Goal: Information Seeking & Learning: Learn about a topic

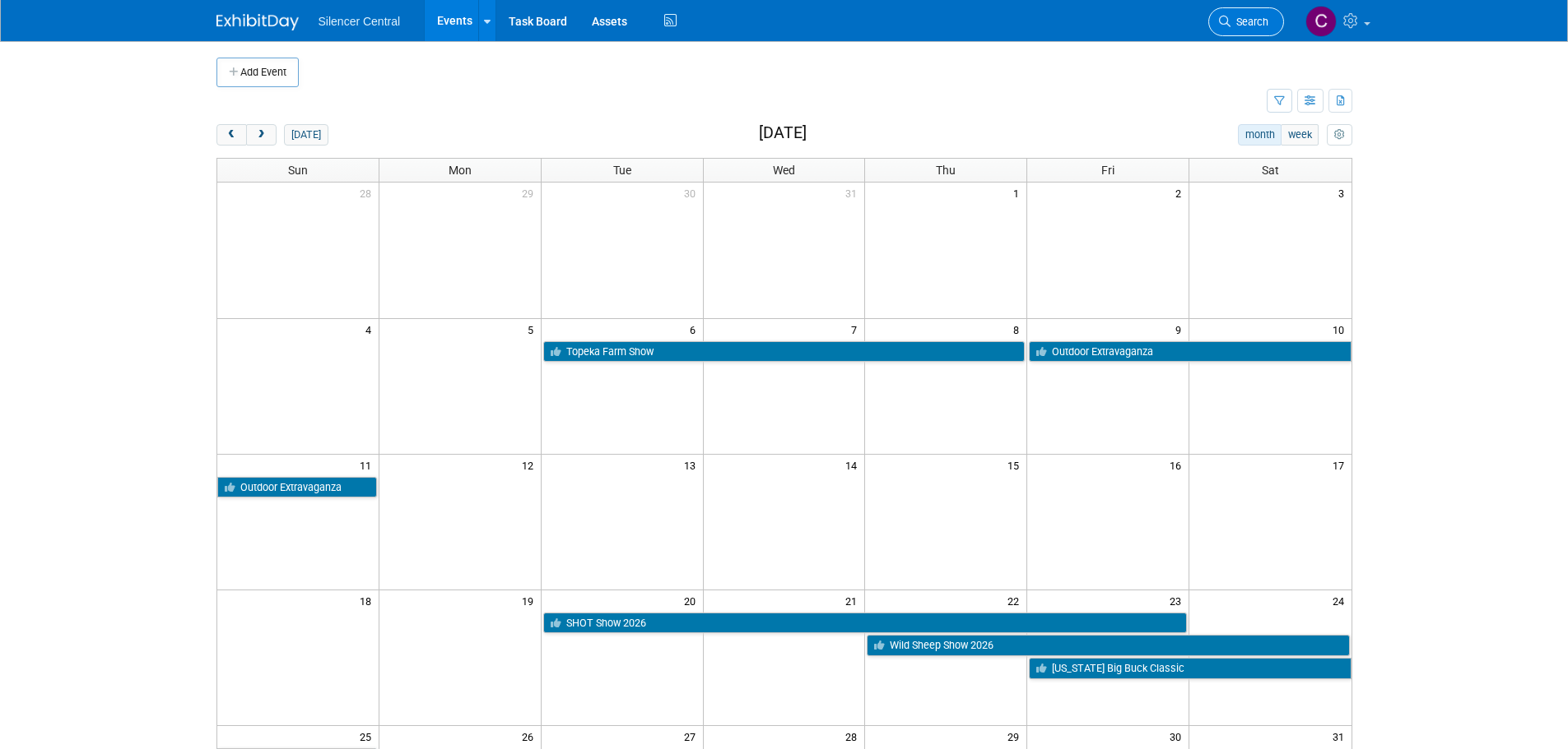
click at [1240, 21] on span "Search" at bounding box center [1249, 22] width 38 height 13
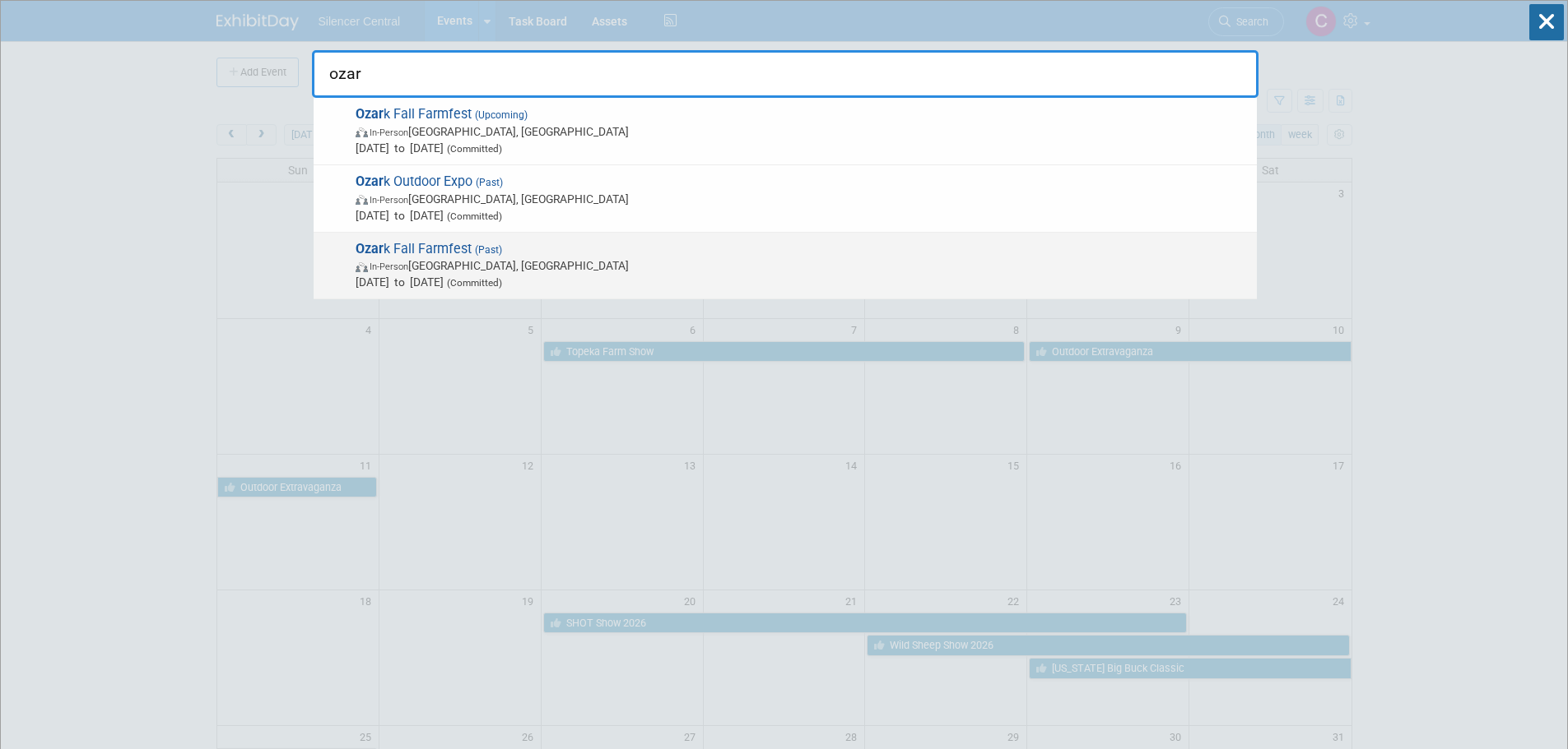
type input "ozar"
click at [605, 265] on span "In-Person Springfield, MO" at bounding box center [802, 266] width 893 height 17
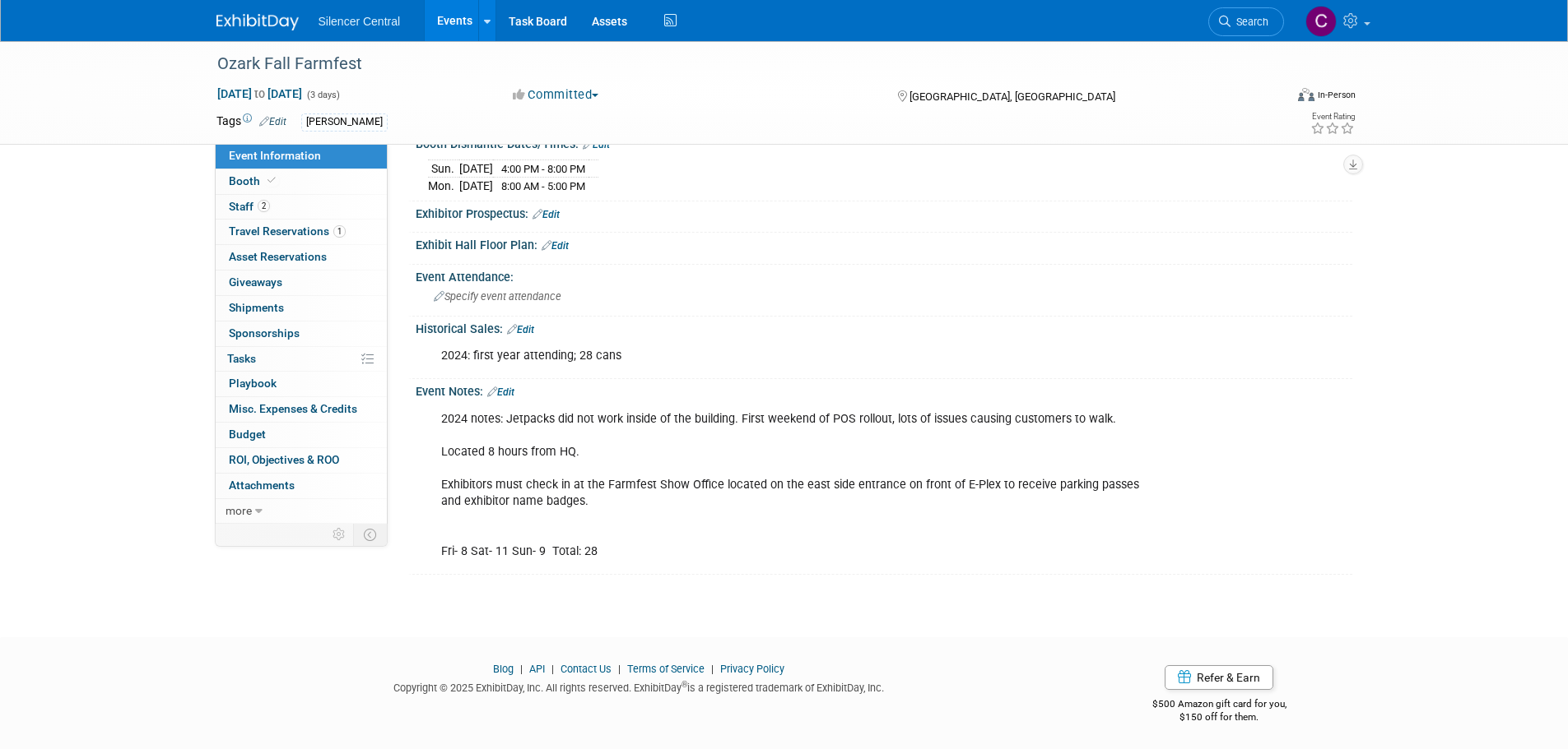
click at [257, 17] on img at bounding box center [258, 23] width 83 height 17
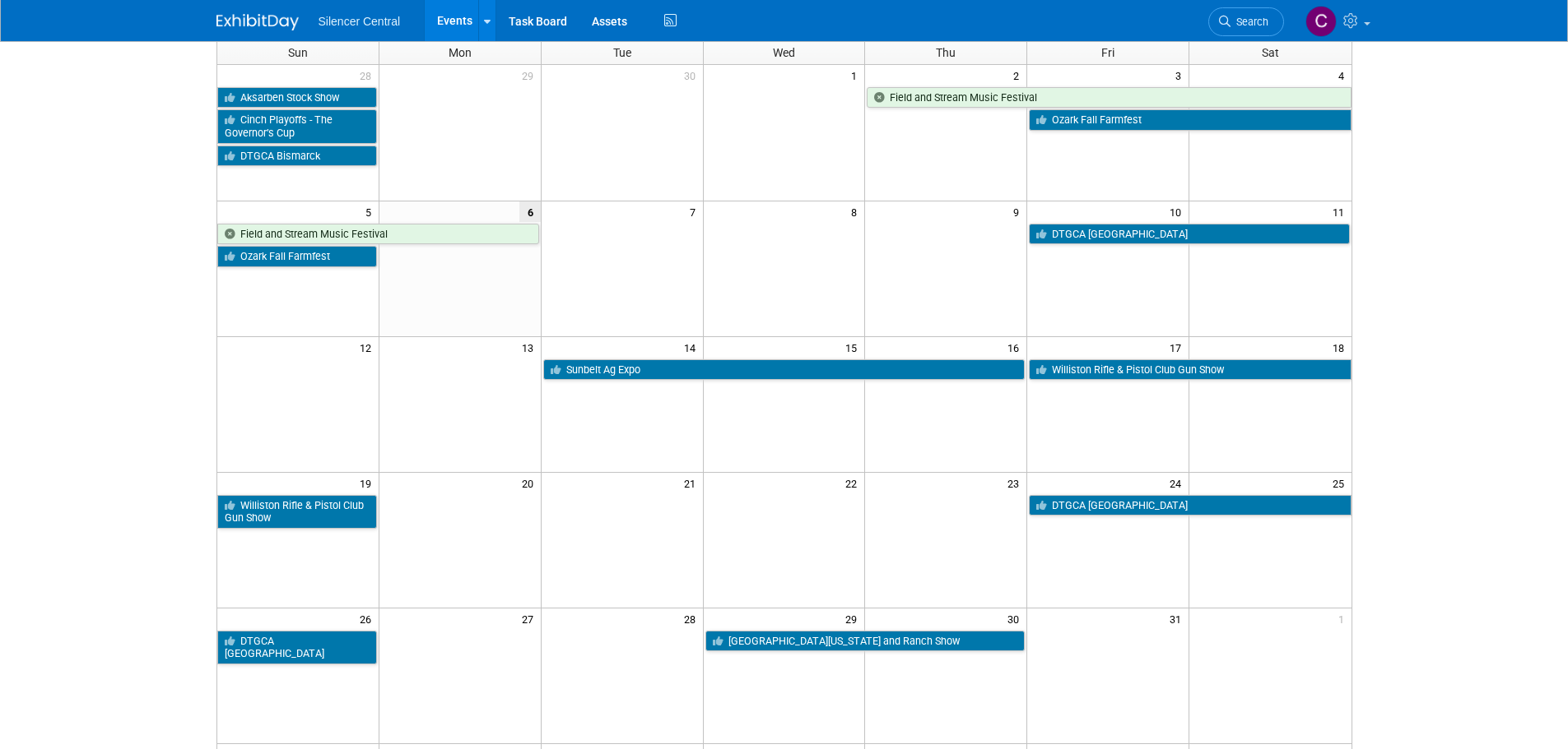
scroll to position [82, 0]
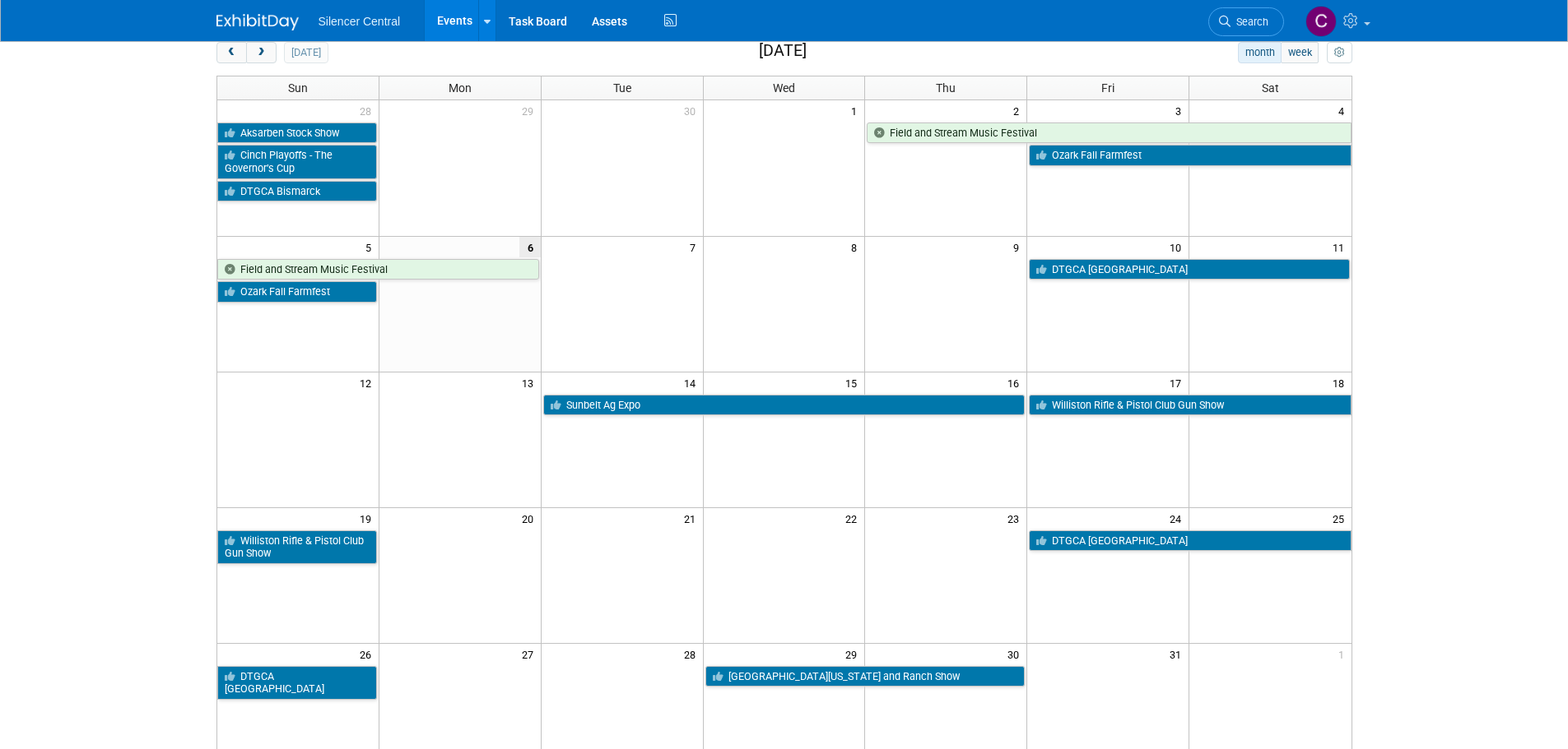
drag, startPoint x: 631, startPoint y: 333, endPoint x: 509, endPoint y: 397, distance: 137.8
click at [509, 397] on td at bounding box center [460, 404] width 163 height 23
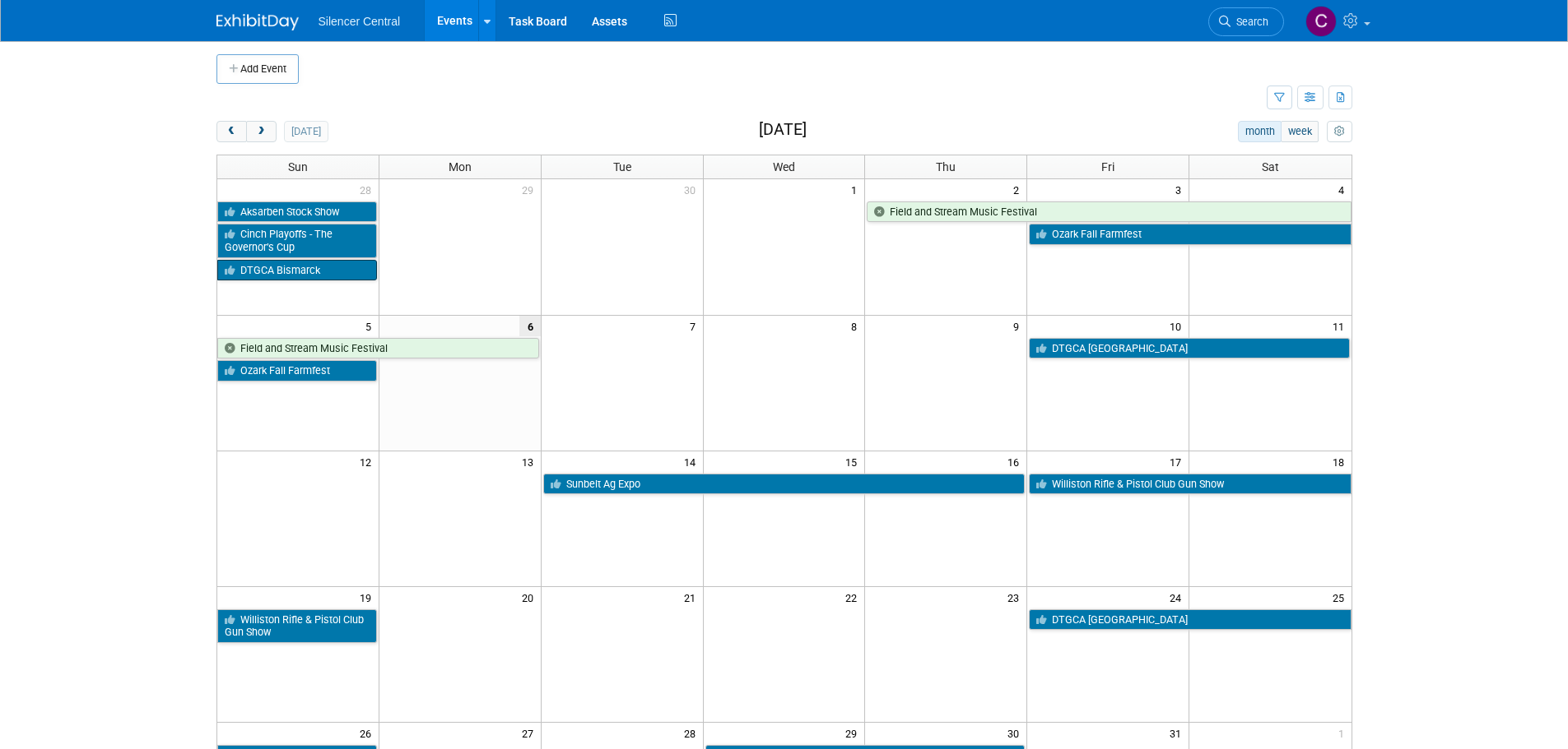
scroll to position [0, 0]
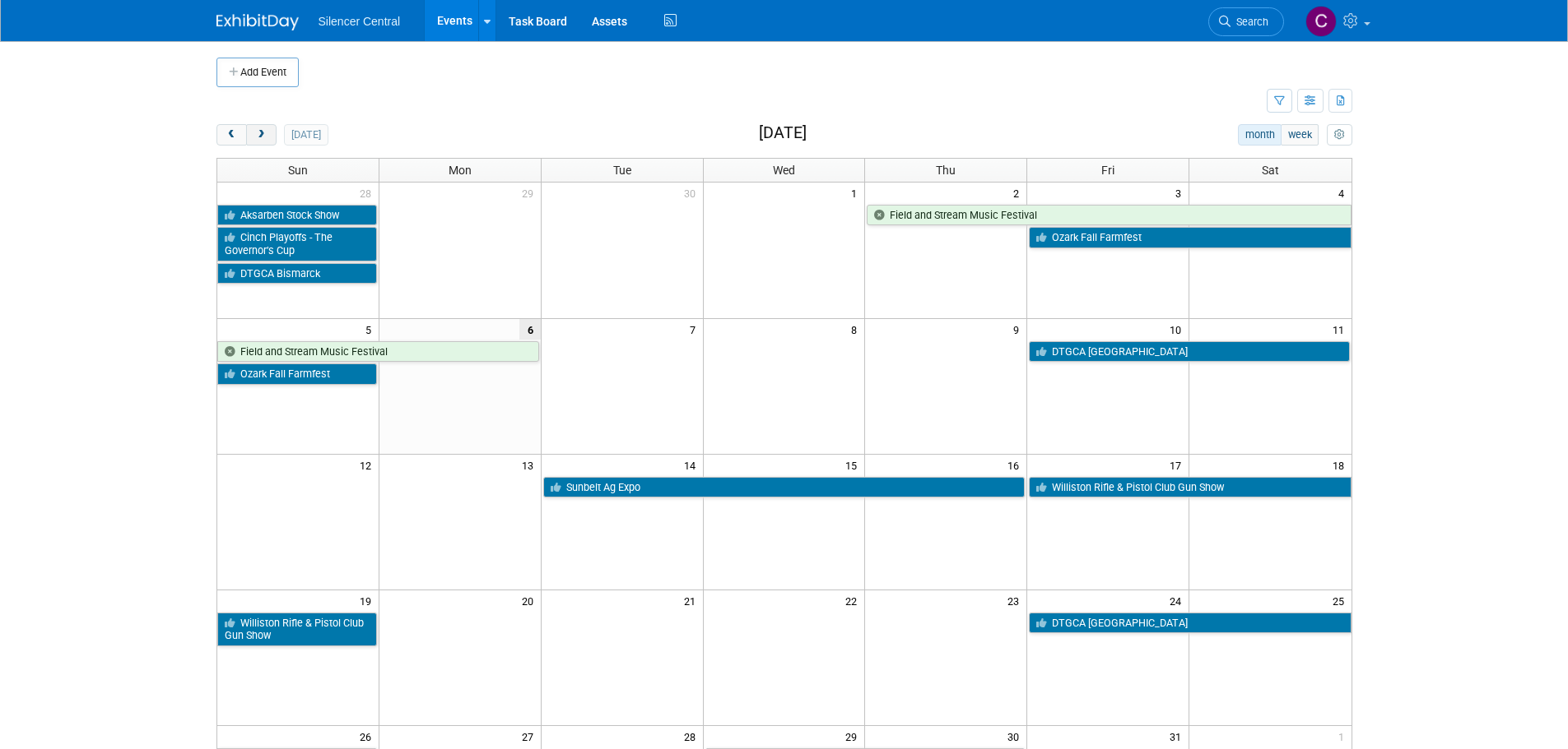
click at [259, 133] on span "next" at bounding box center [261, 135] width 13 height 11
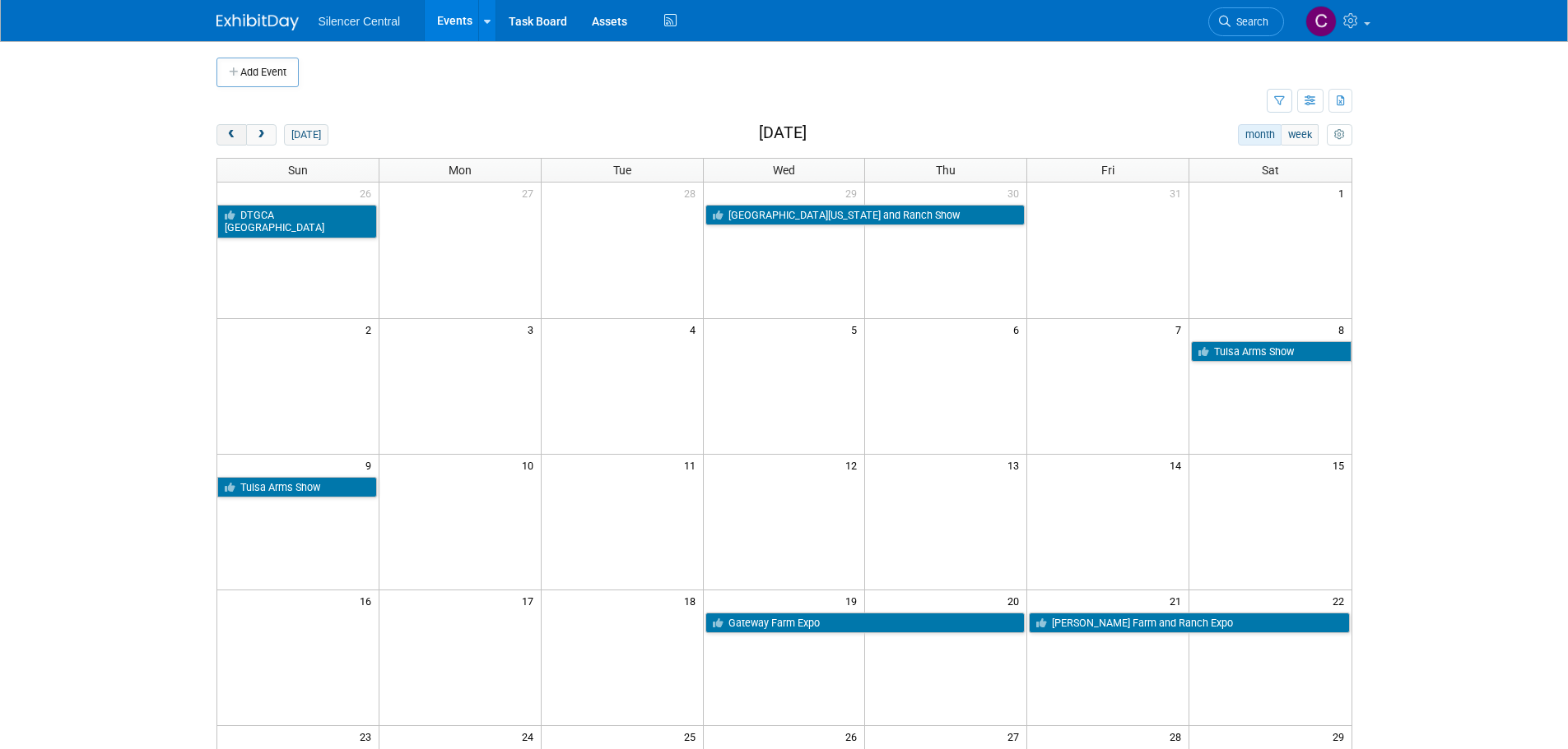
click at [227, 138] on span "prev" at bounding box center [232, 135] width 13 height 11
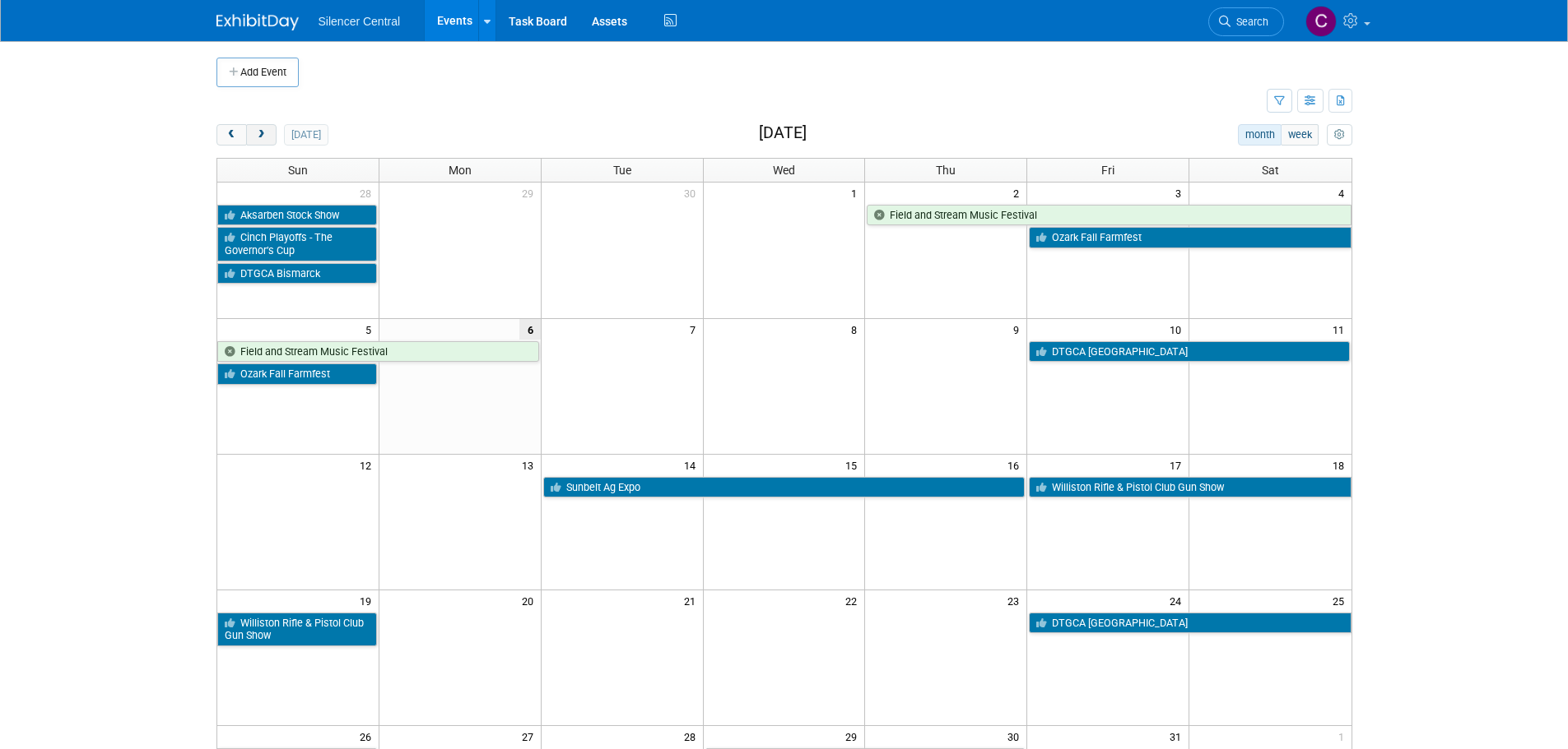
click at [259, 130] on span "next" at bounding box center [261, 135] width 13 height 11
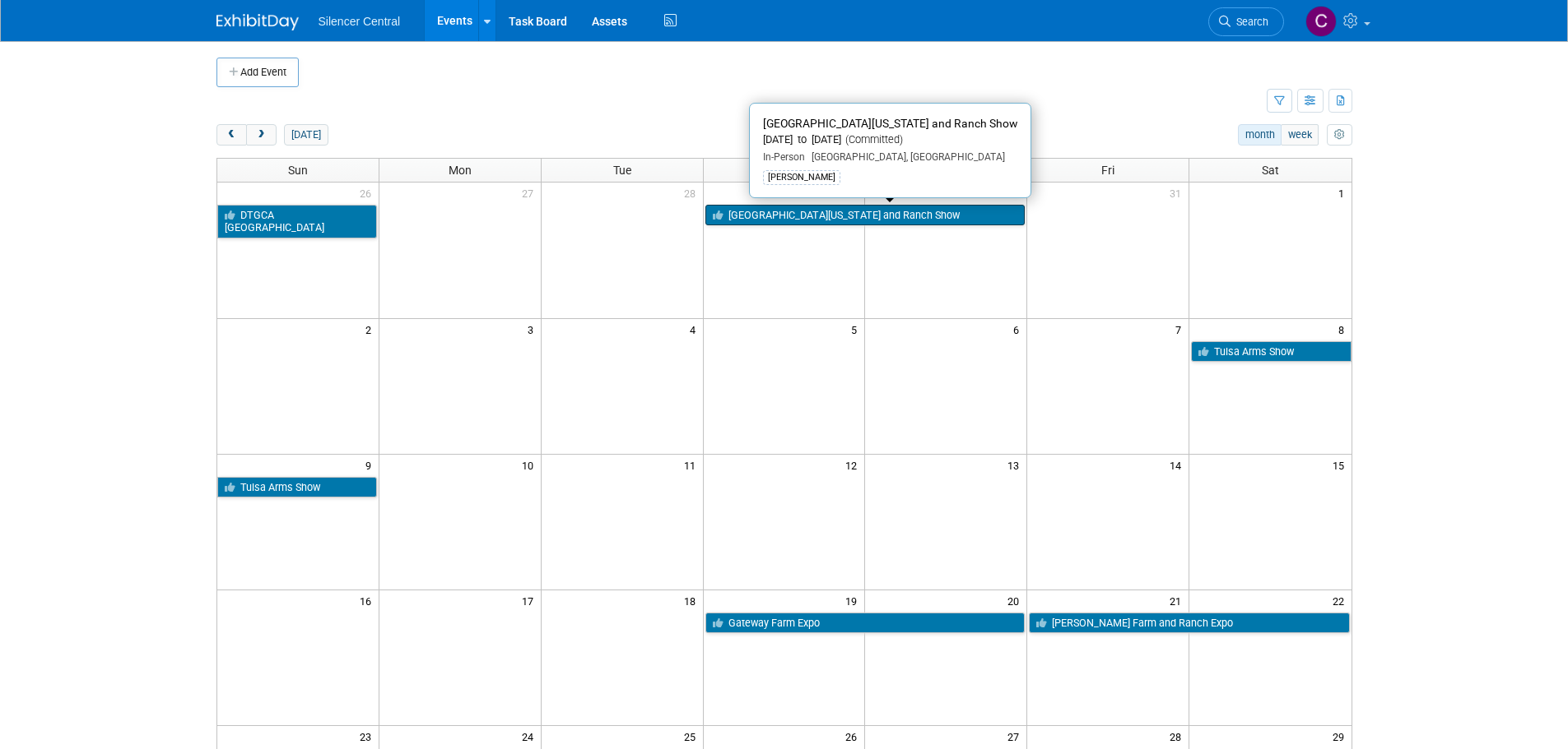
click at [825, 220] on link "South Texas Farm and Ranch Show" at bounding box center [866, 215] width 320 height 21
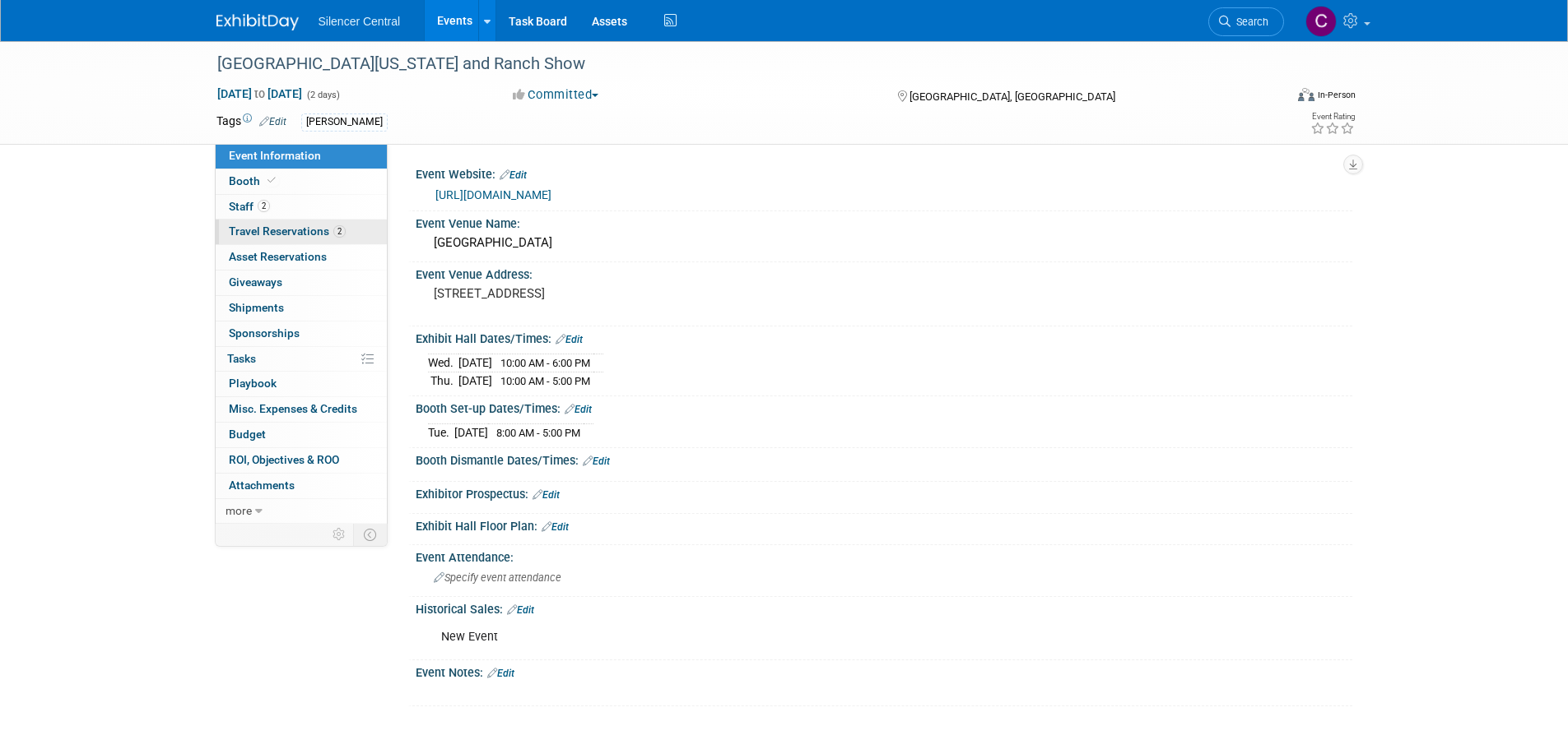
click at [288, 231] on span "Travel Reservations 2" at bounding box center [287, 231] width 117 height 13
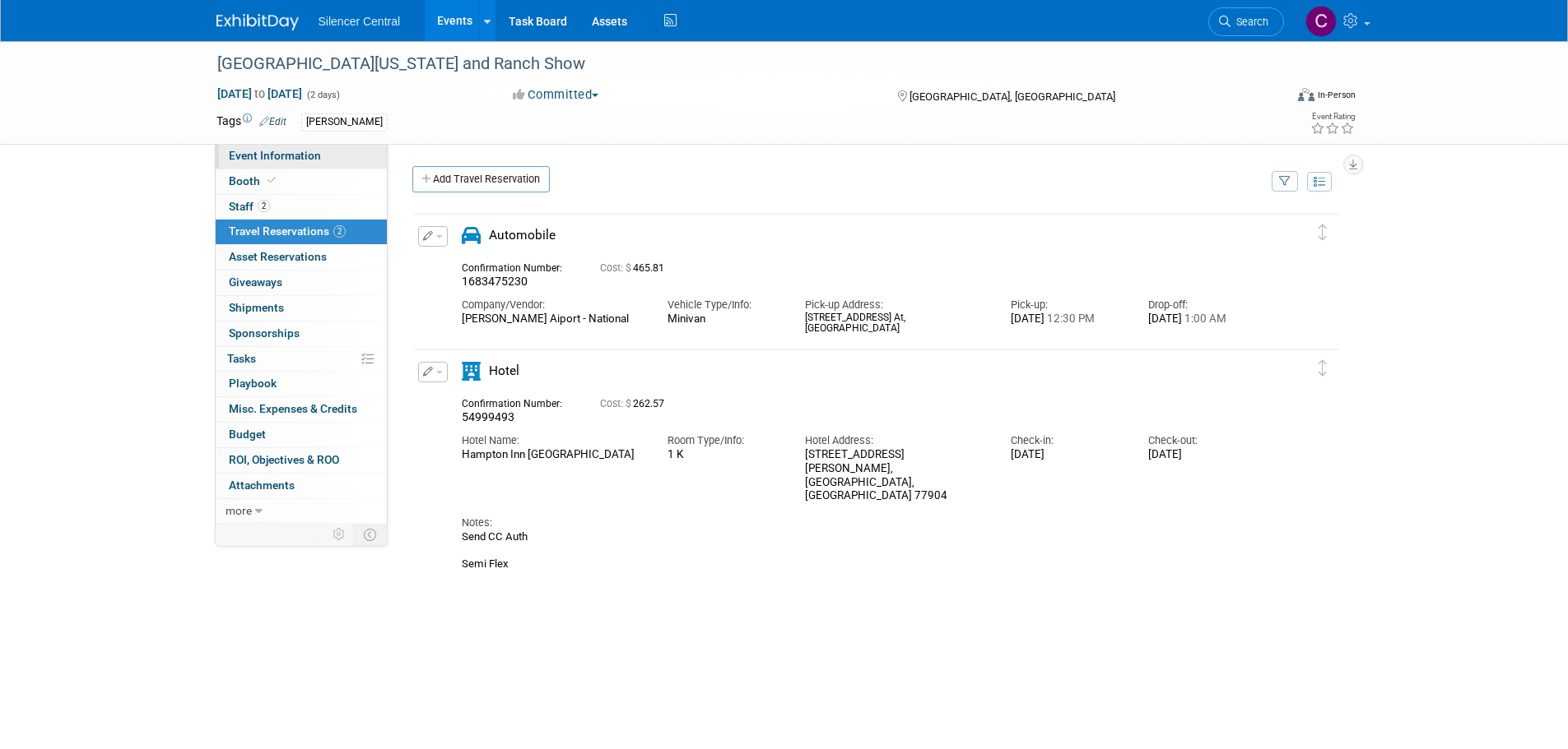
click at [287, 162] on span "Event Information" at bounding box center [275, 156] width 92 height 13
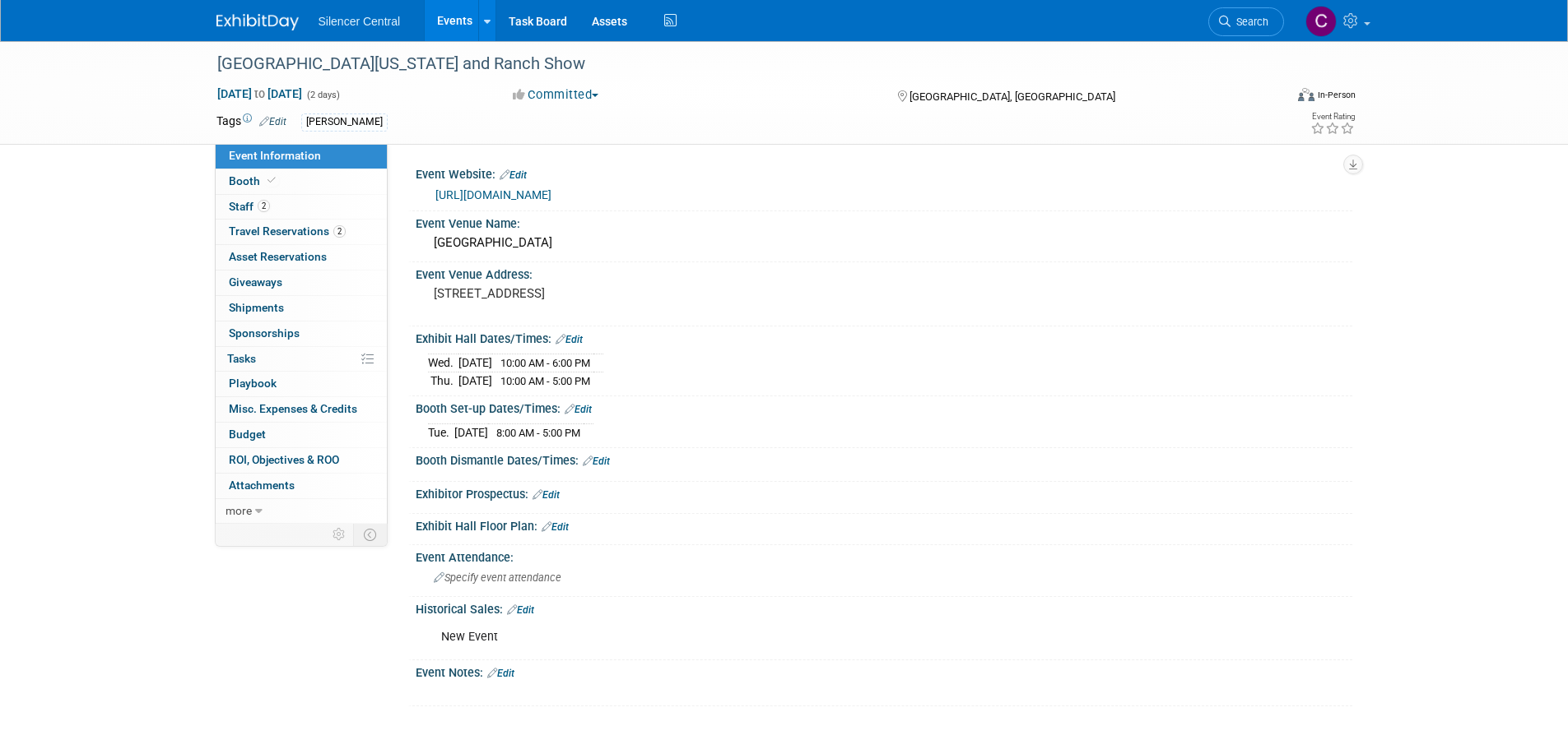
click at [251, 18] on img at bounding box center [258, 23] width 83 height 17
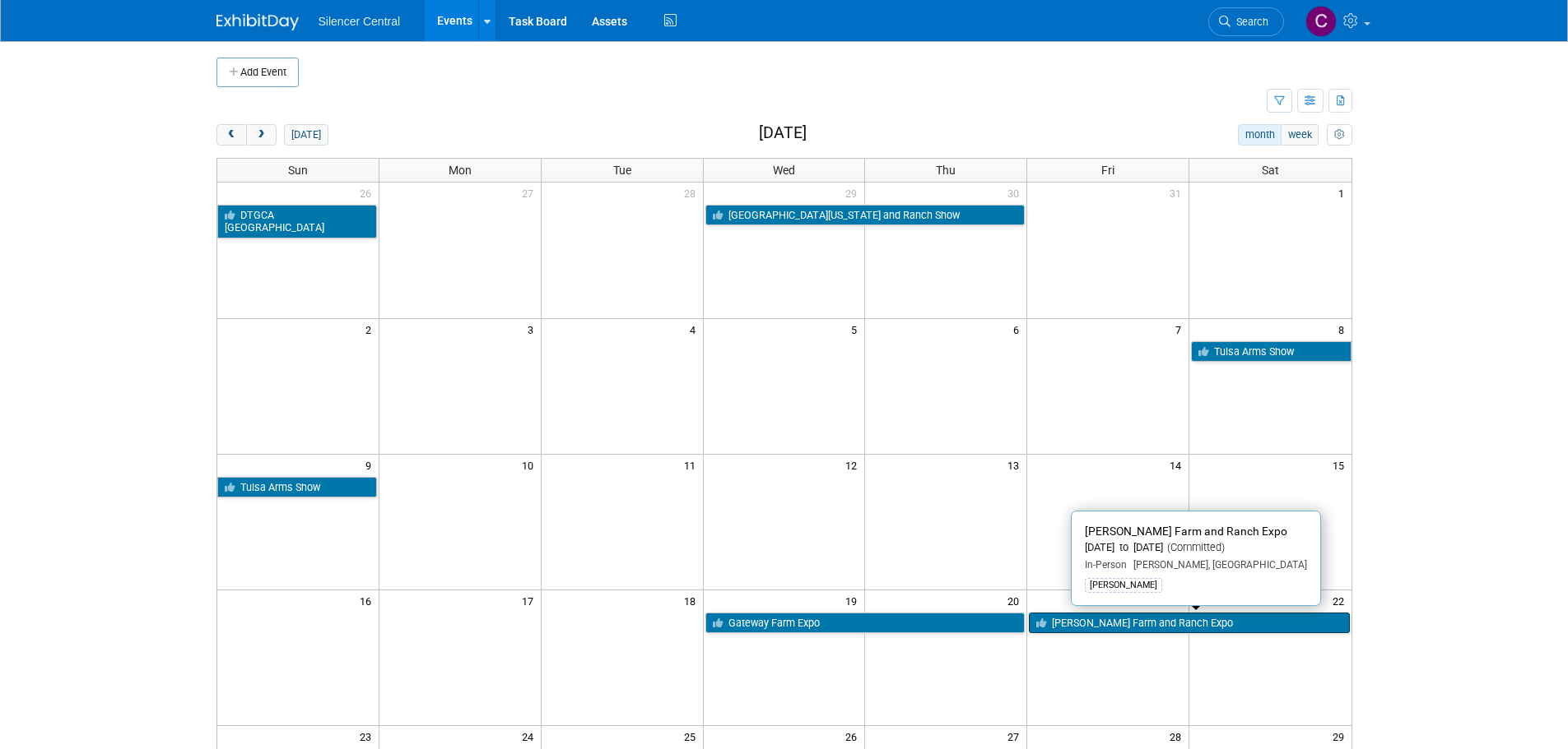
click at [1091, 614] on link "[PERSON_NAME] Farm and Ranch Expo" at bounding box center [1189, 623] width 320 height 21
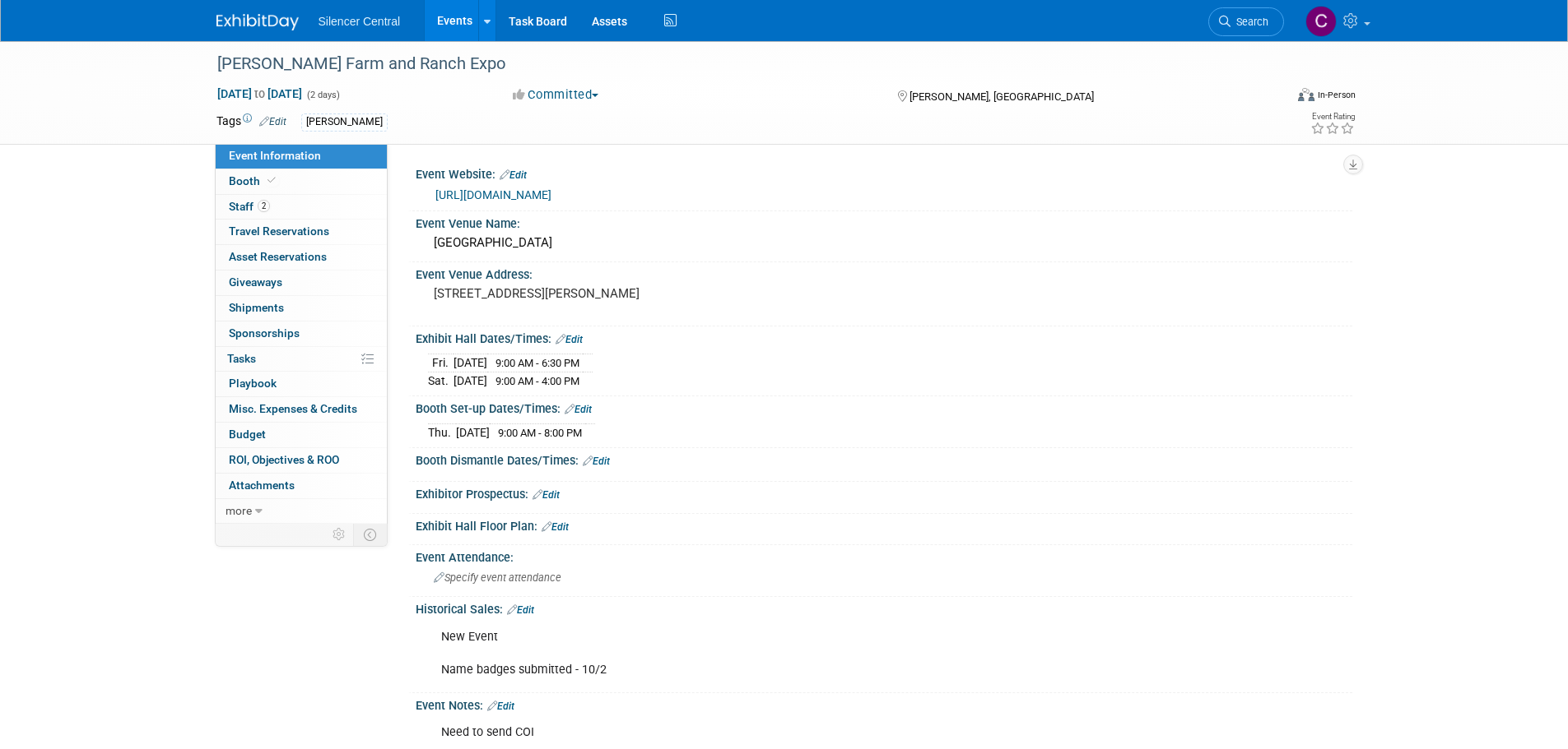
click at [249, 19] on img at bounding box center [258, 23] width 83 height 17
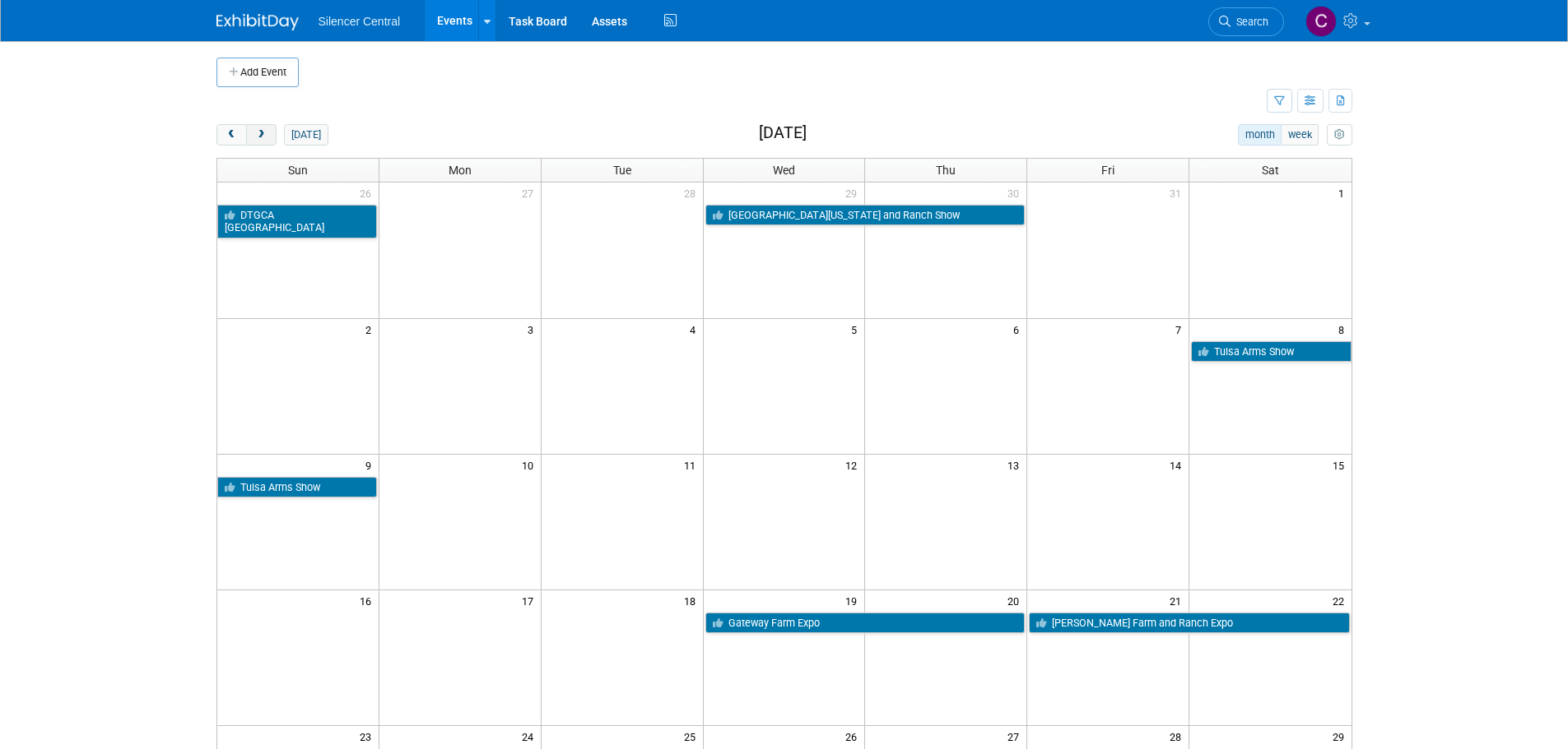
click at [270, 141] on button "next" at bounding box center [261, 135] width 30 height 21
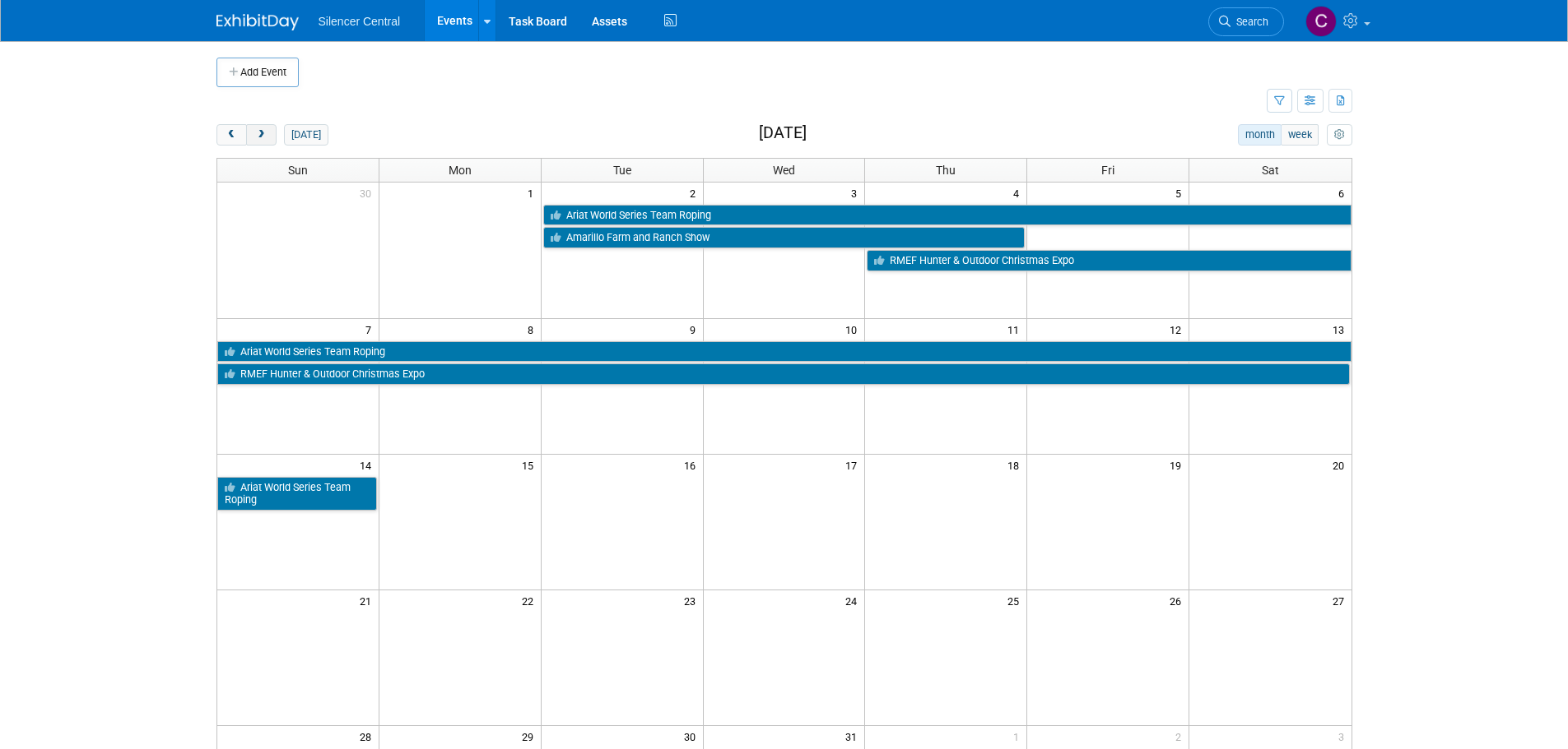
click at [270, 141] on button "next" at bounding box center [261, 135] width 30 height 21
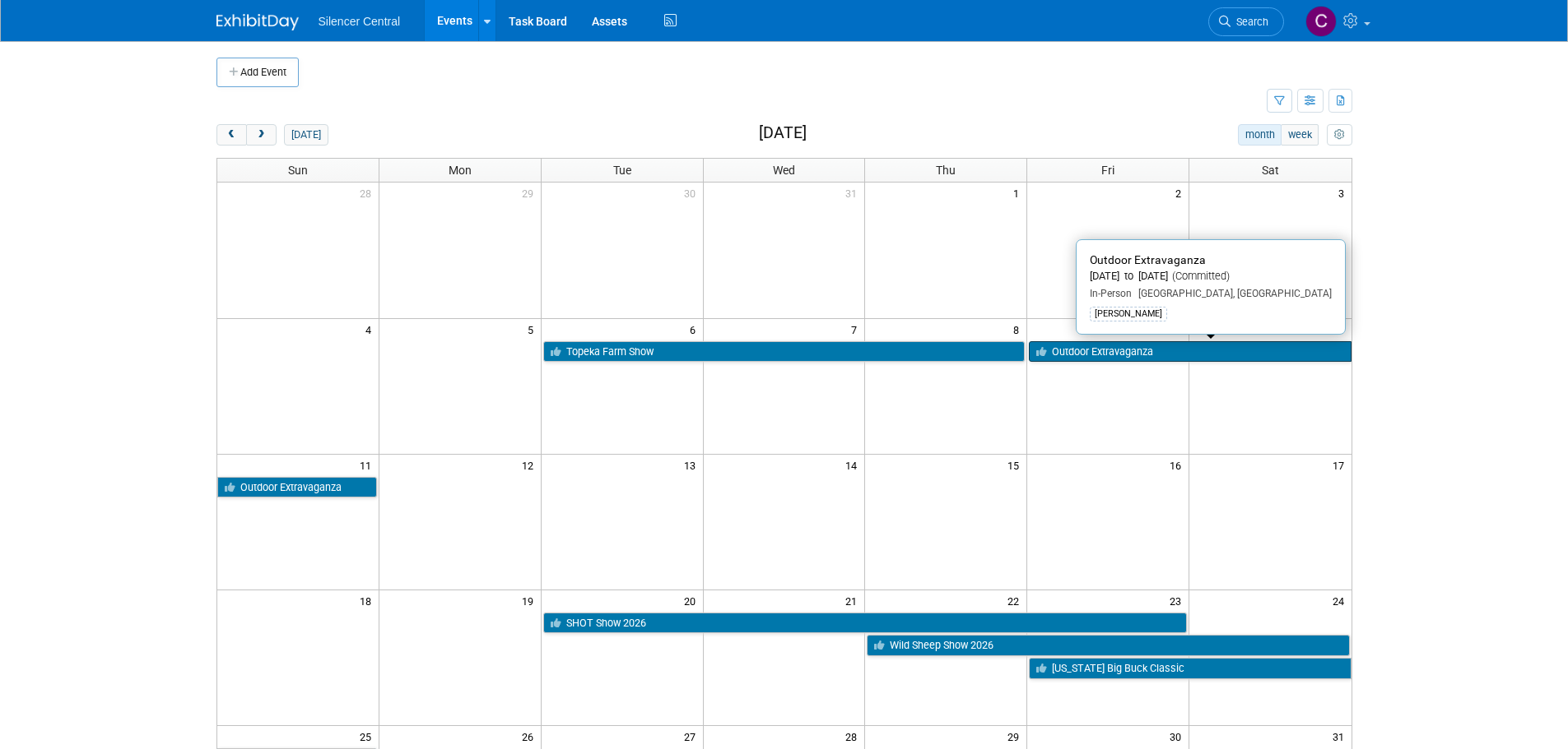
click at [1147, 348] on link "Outdoor Extravaganza" at bounding box center [1190, 352] width 322 height 21
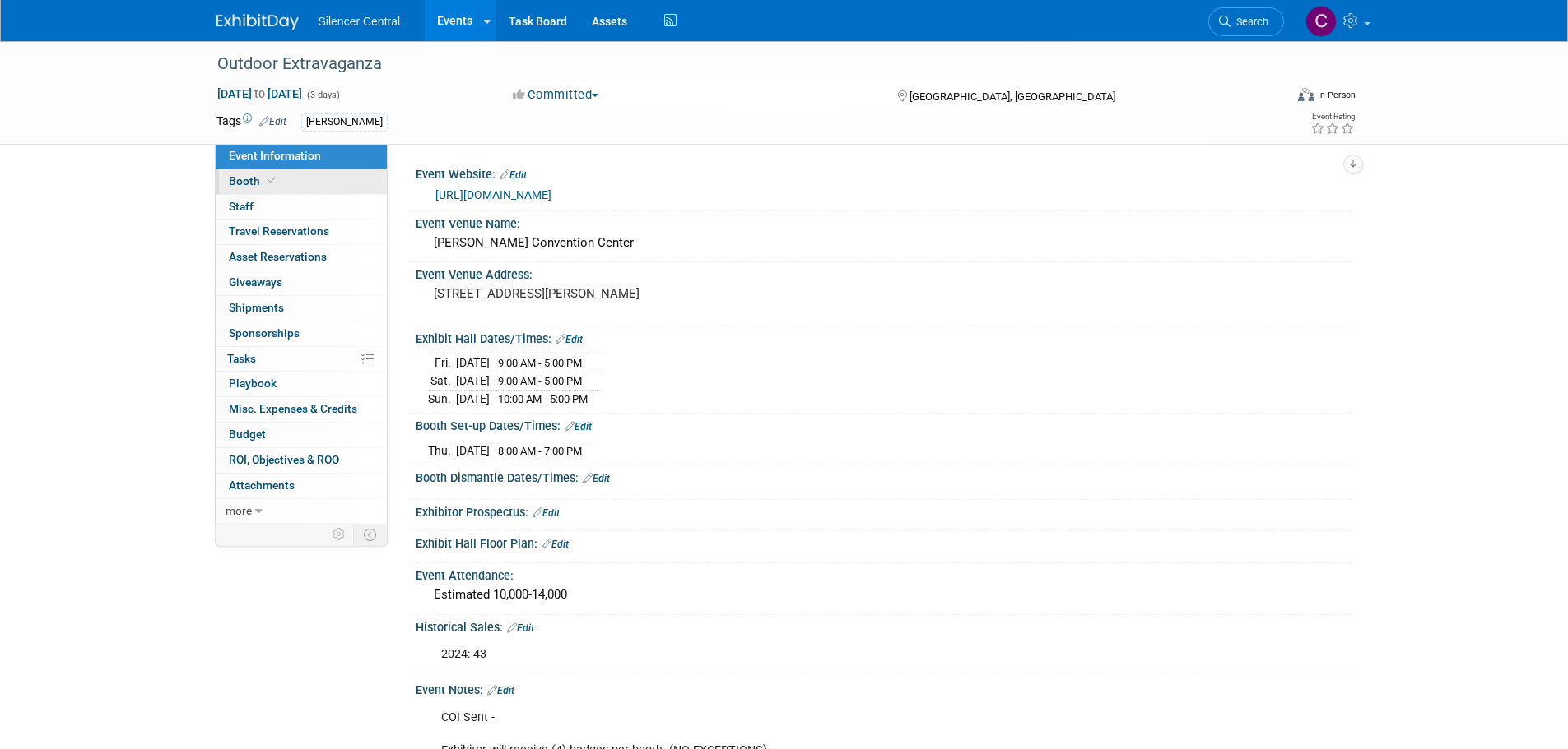
click at [282, 189] on link "Booth" at bounding box center [301, 181] width 171 height 24
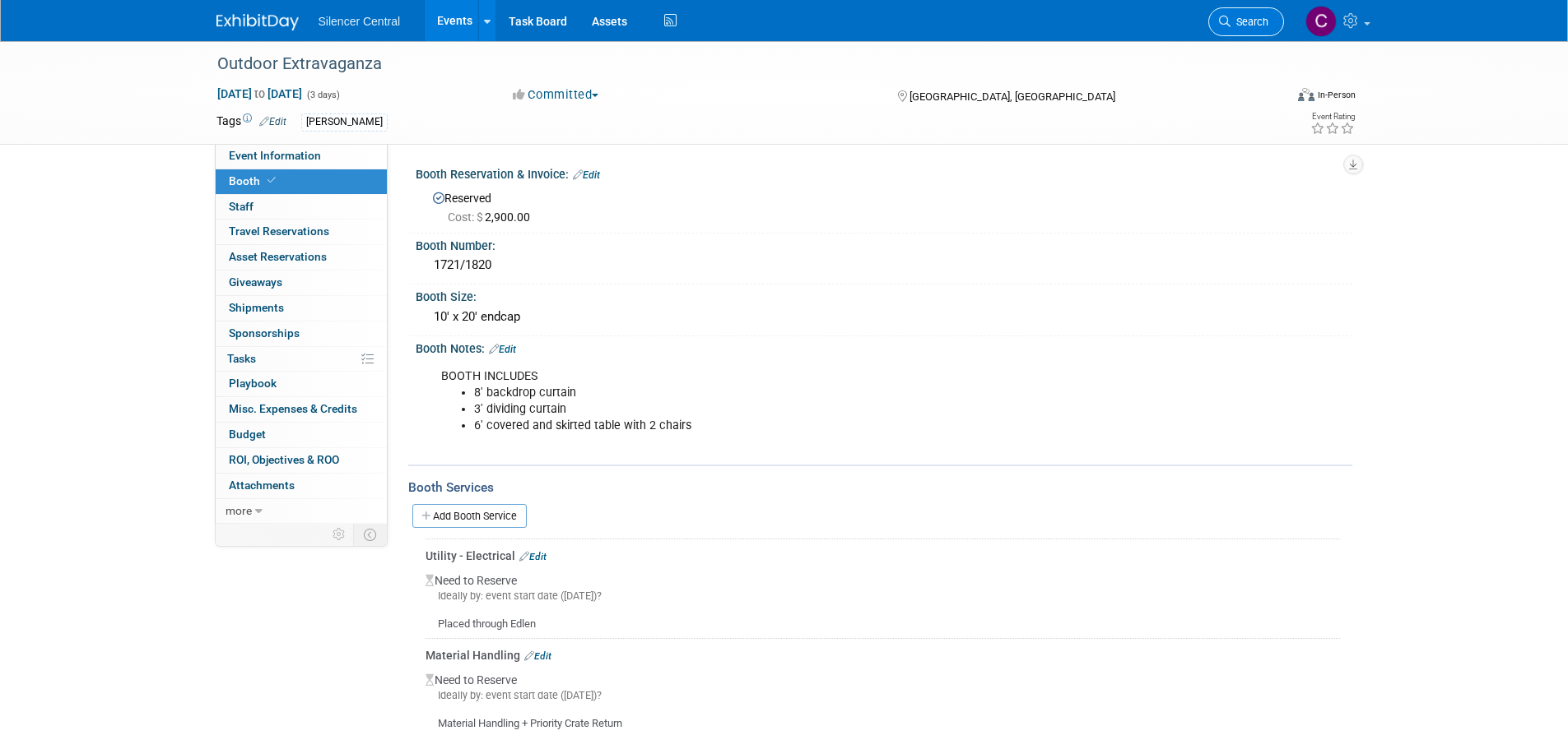
click at [1244, 31] on link "Search" at bounding box center [1246, 22] width 76 height 29
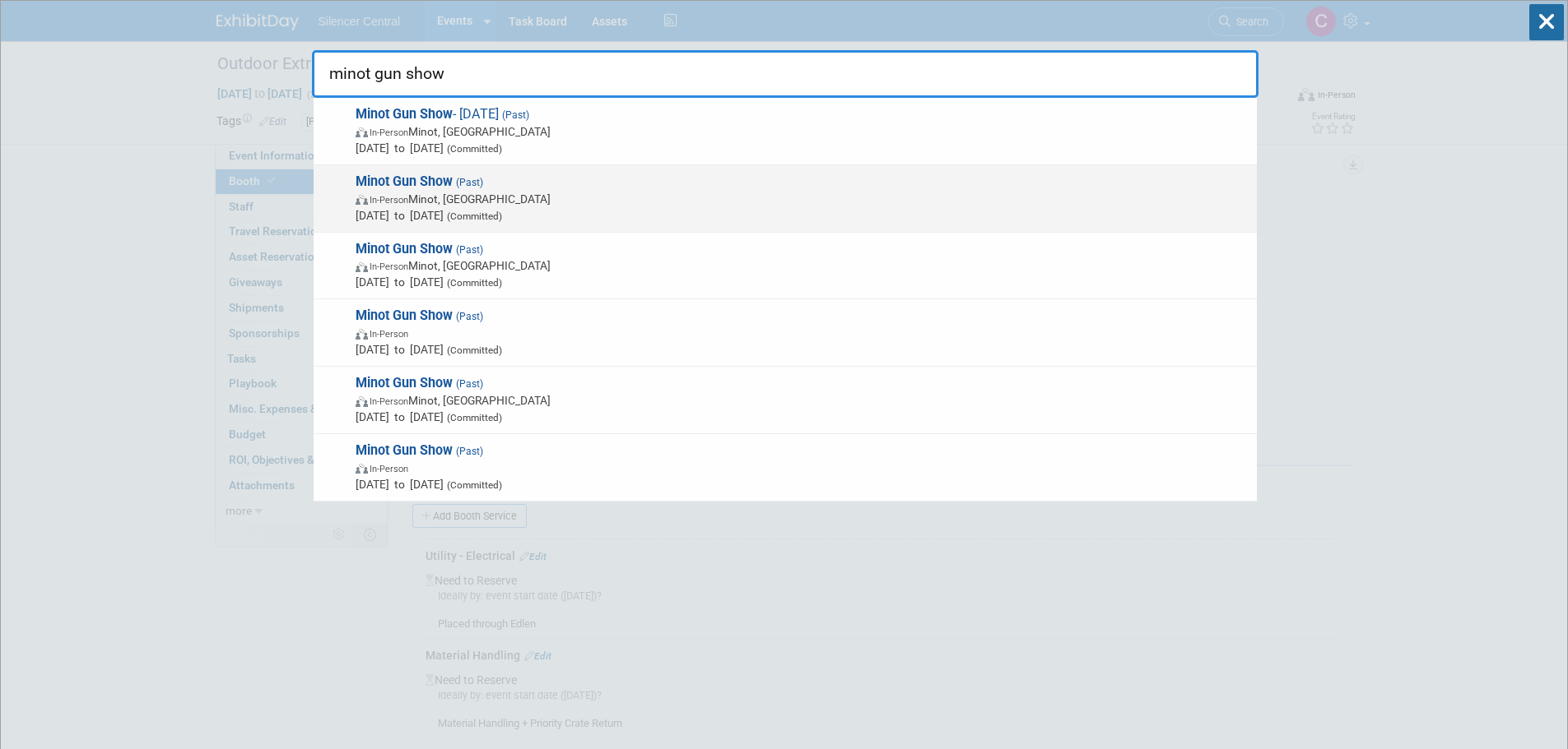
type input "minot gun show"
click at [649, 203] on span "In-Person Minot, ND" at bounding box center [802, 199] width 893 height 17
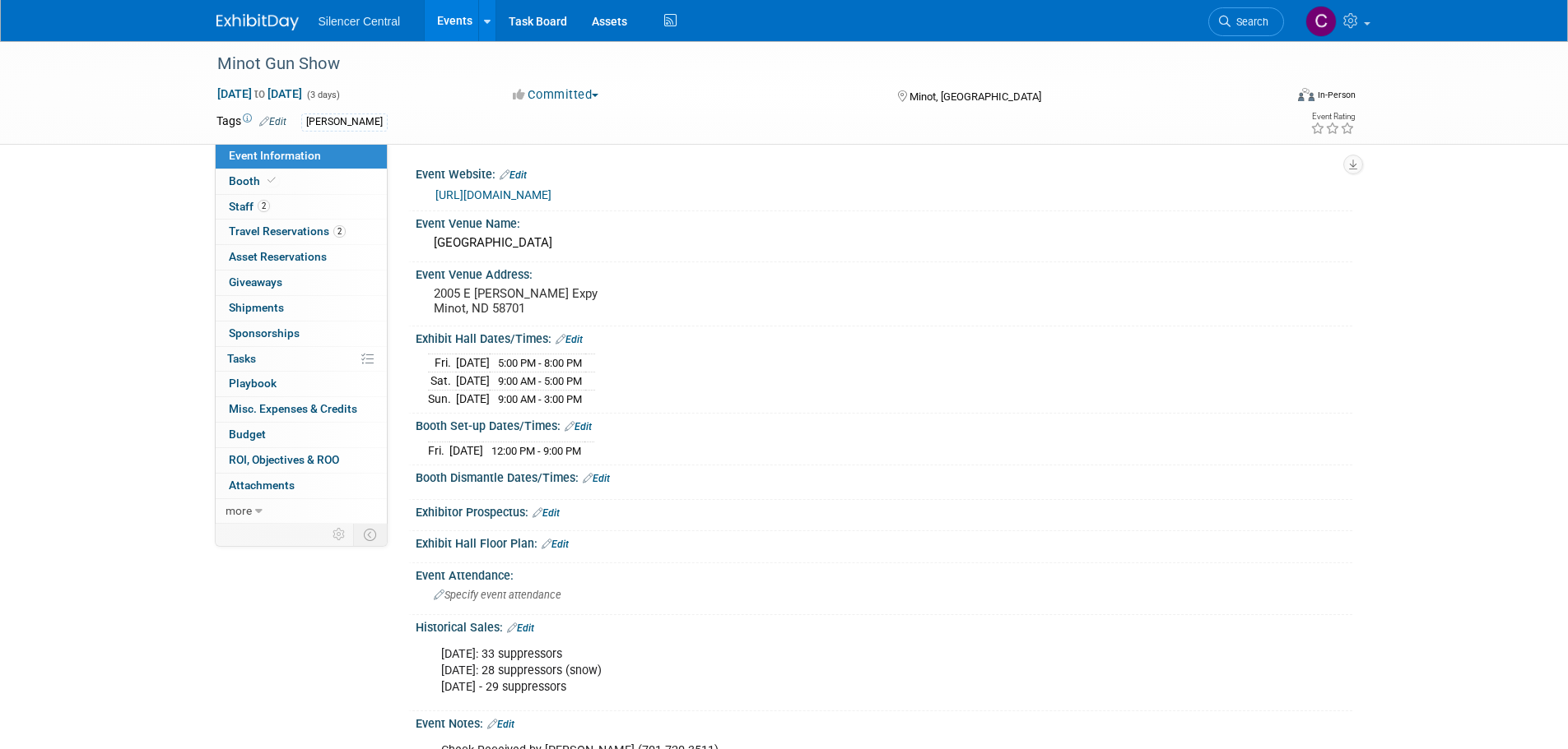
scroll to position [82, 0]
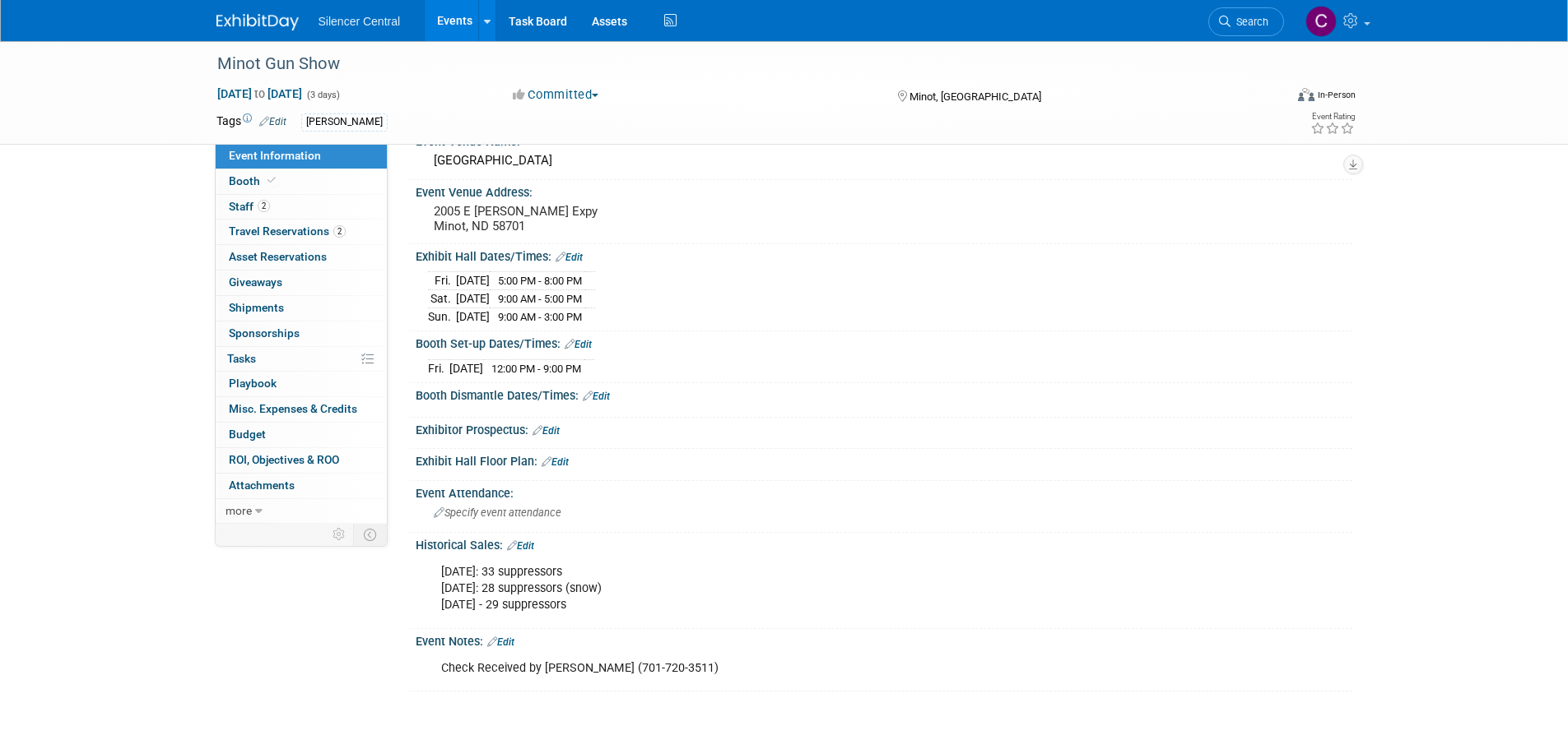
click at [279, 17] on img at bounding box center [258, 23] width 83 height 17
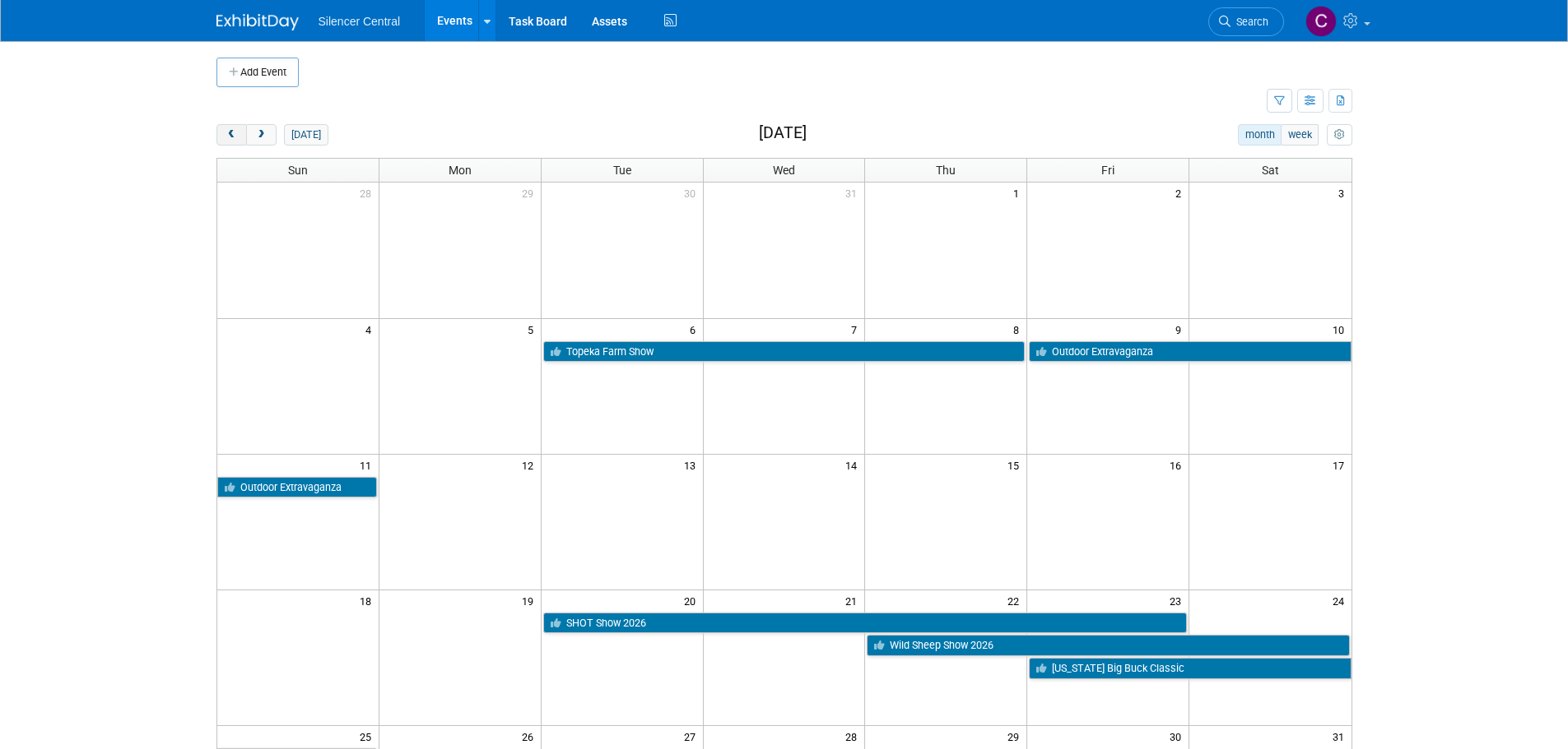
click at [232, 134] on span "prev" at bounding box center [232, 135] width 13 height 11
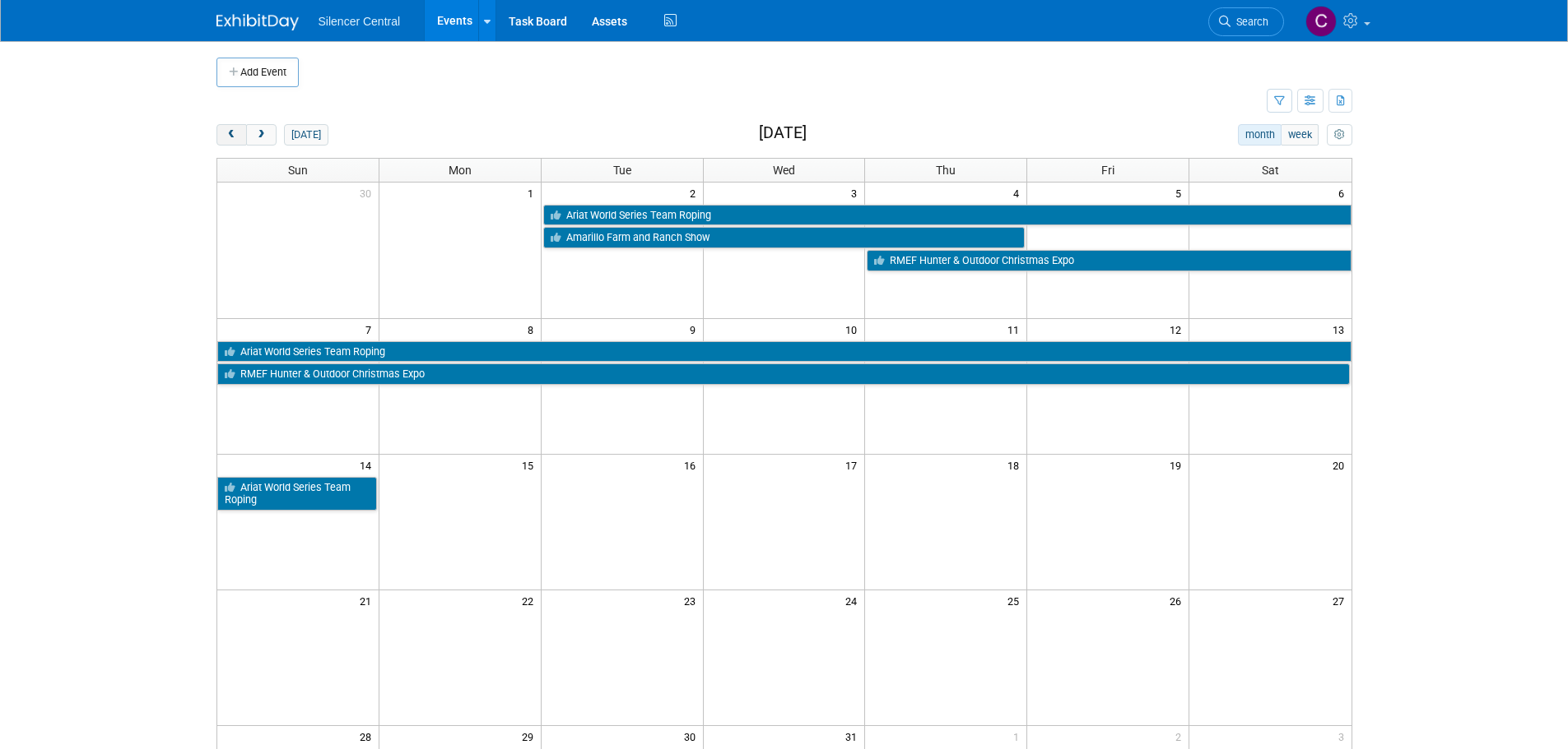
click at [232, 134] on span "prev" at bounding box center [232, 135] width 13 height 11
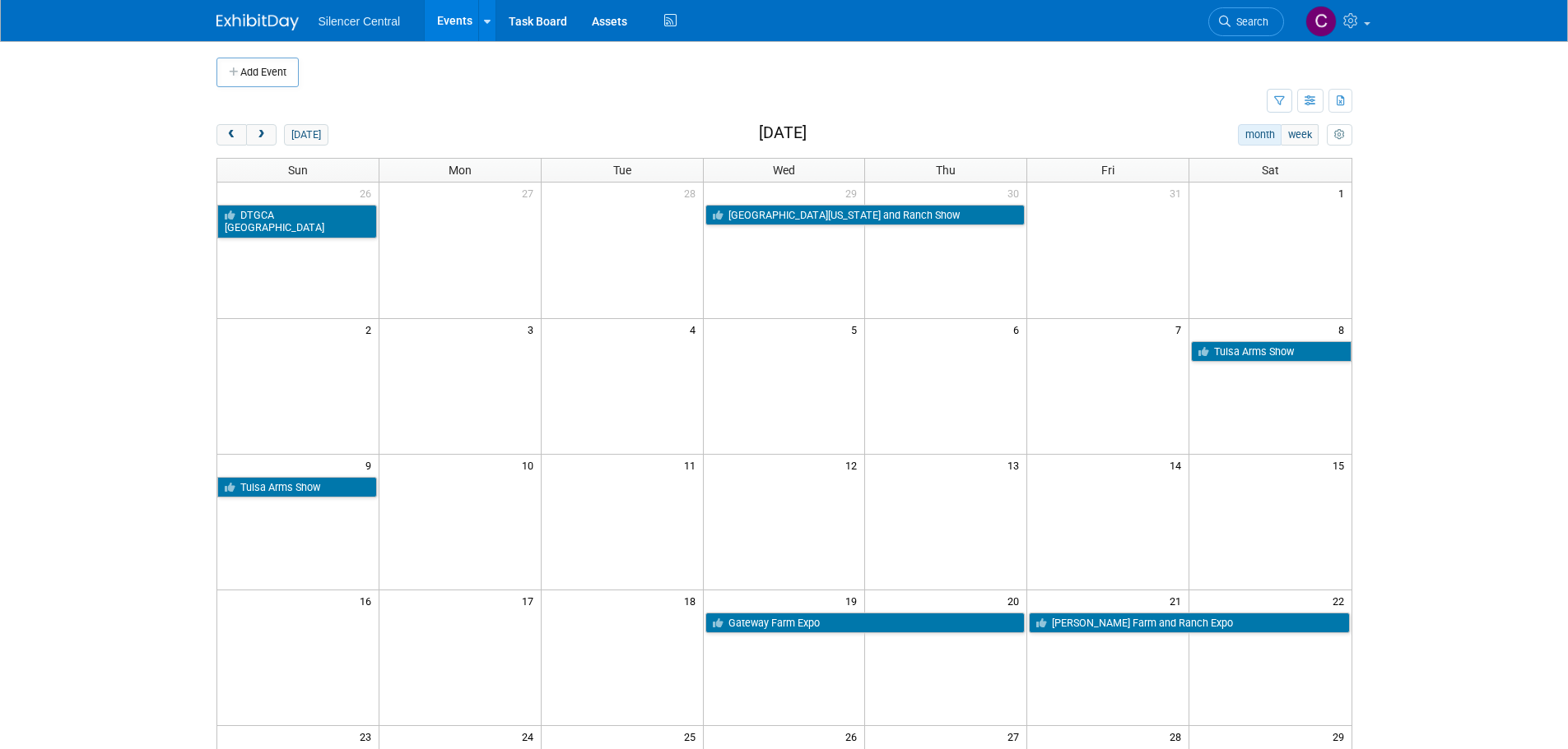
scroll to position [329, 0]
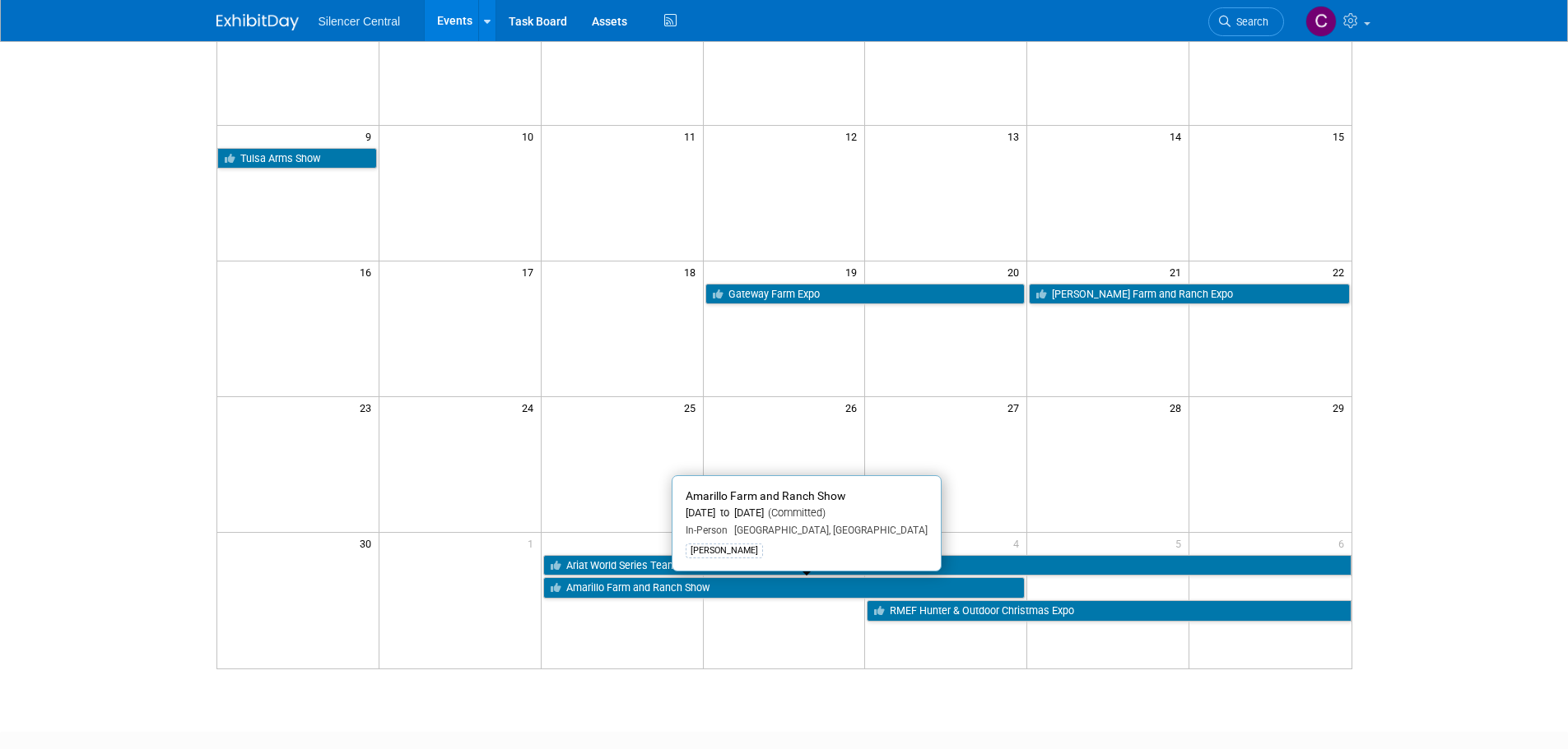
click at [672, 587] on link "Amarillo Farm and Ranch Show" at bounding box center [784, 587] width 483 height 21
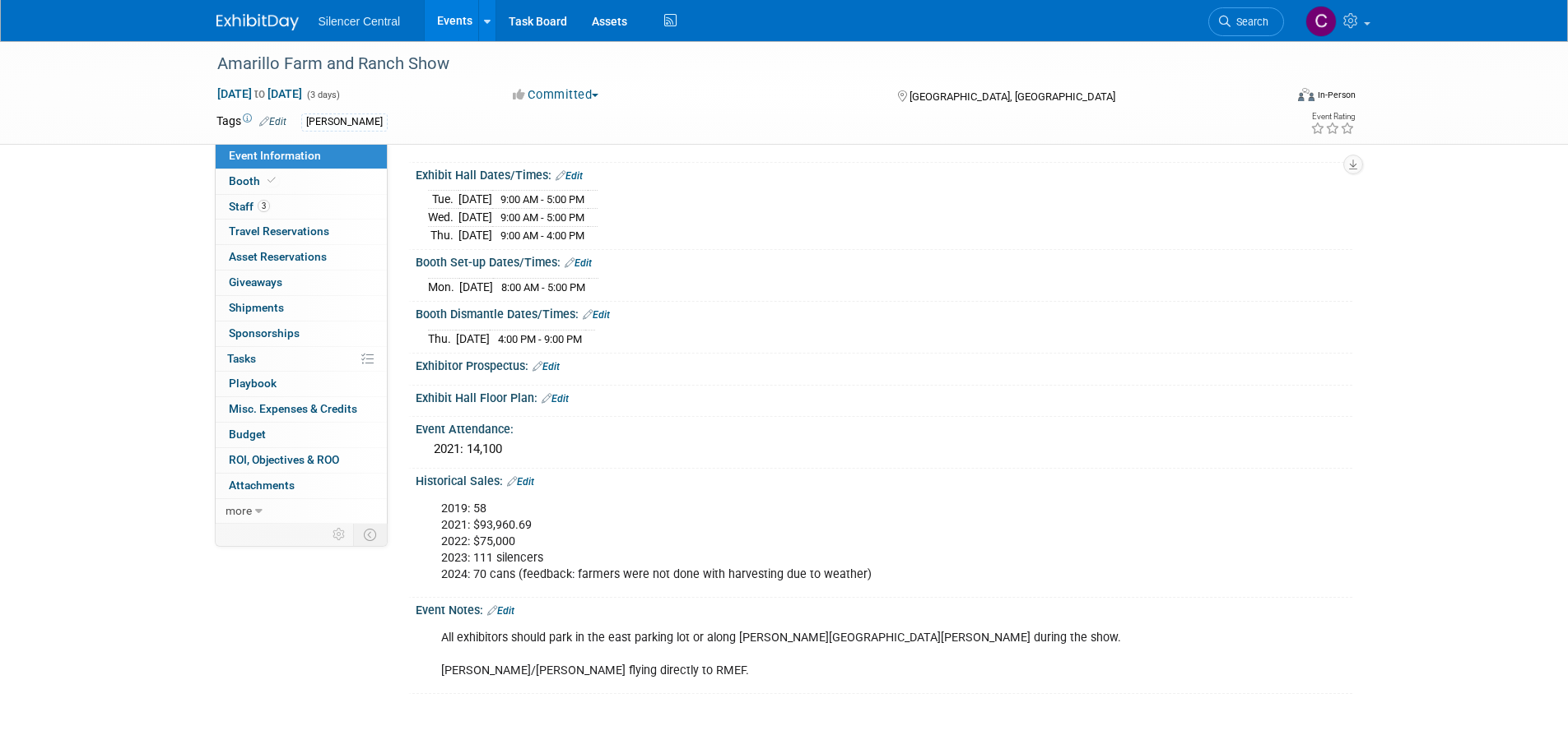
scroll to position [164, 0]
click at [255, 32] on div "Silencer Central Events Add Event Bulk Upload Events Shareable Event Boards Rec…" at bounding box center [784, 20] width 1136 height 41
click at [257, 20] on img at bounding box center [258, 23] width 83 height 17
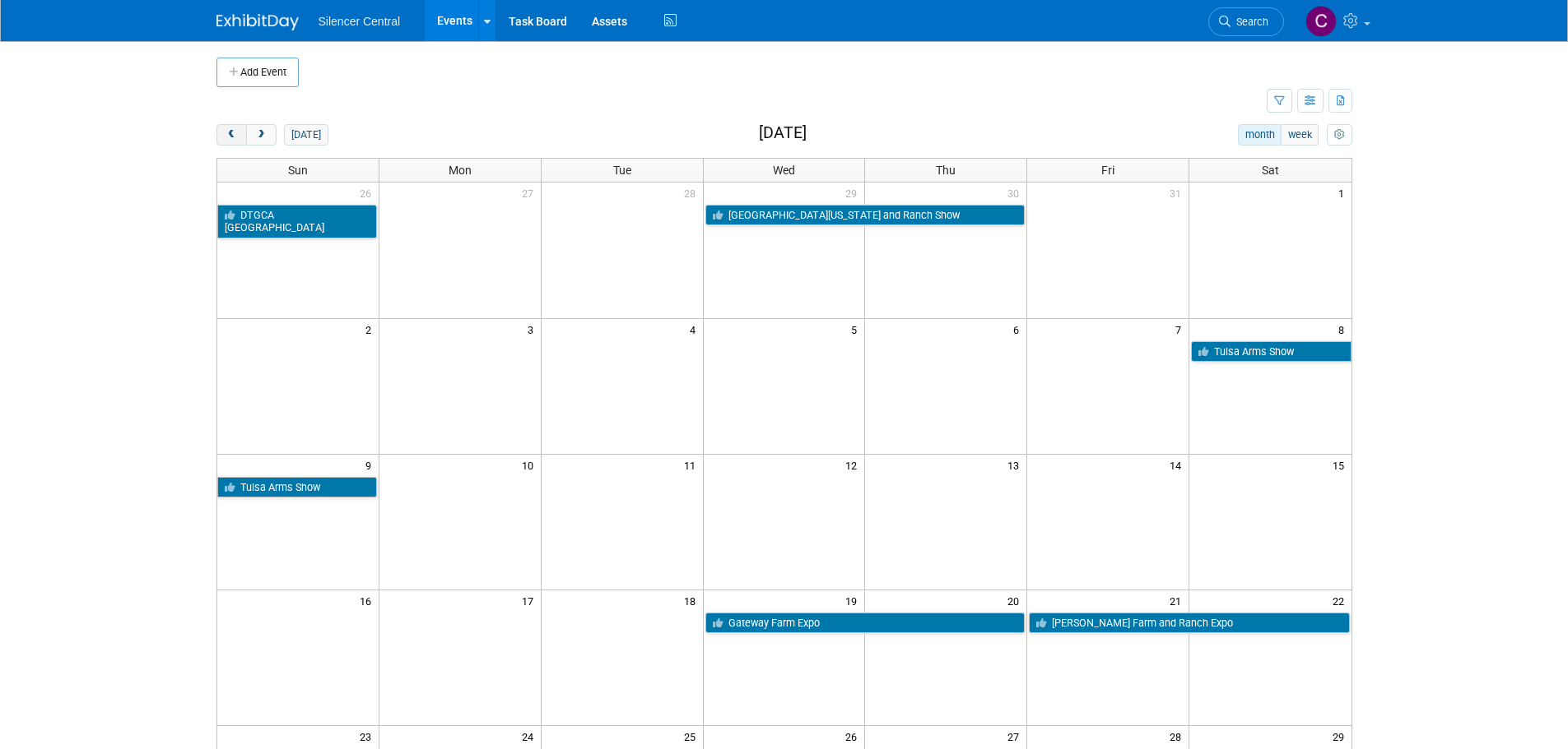
click at [230, 134] on span "prev" at bounding box center [232, 135] width 13 height 11
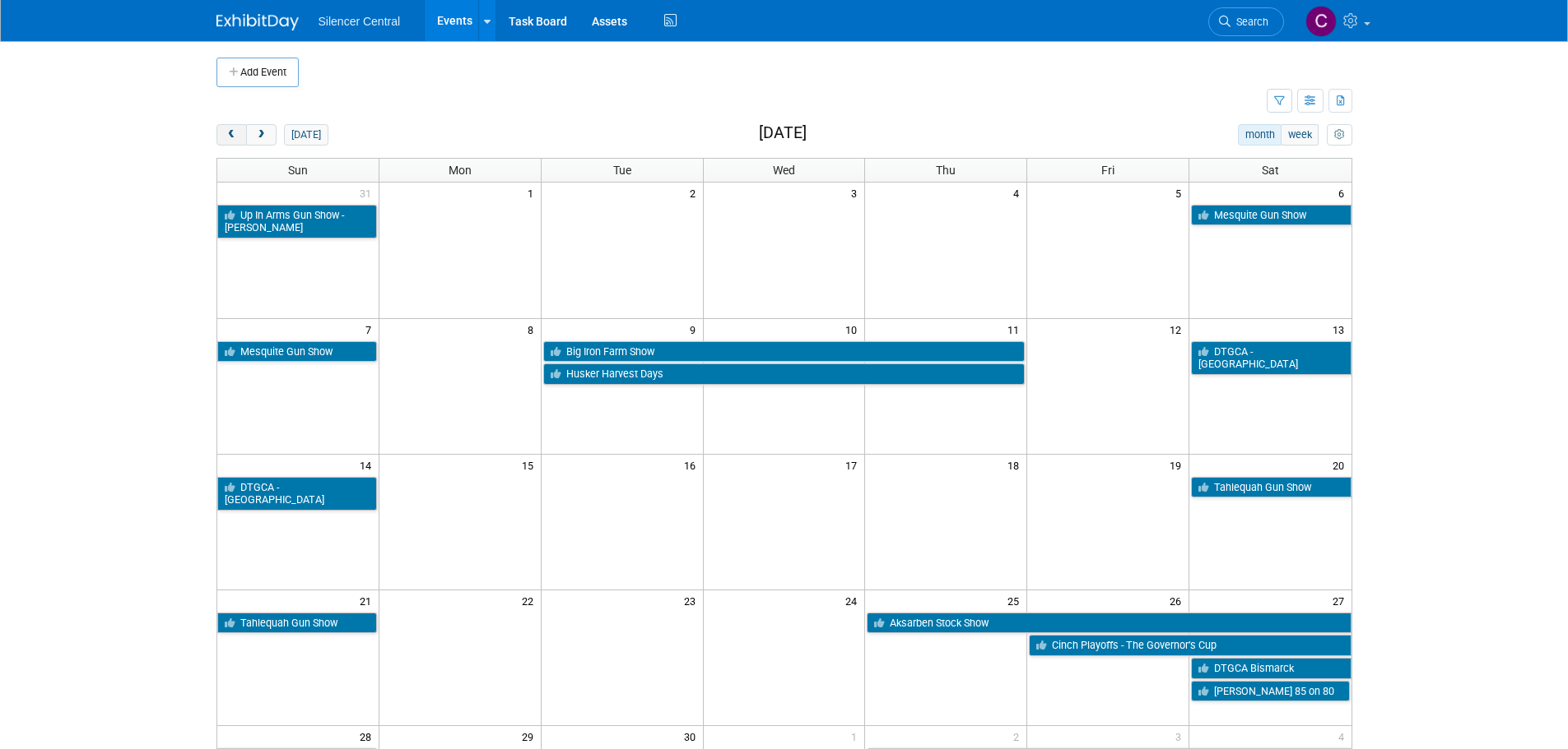
click at [230, 130] on span "prev" at bounding box center [232, 135] width 13 height 11
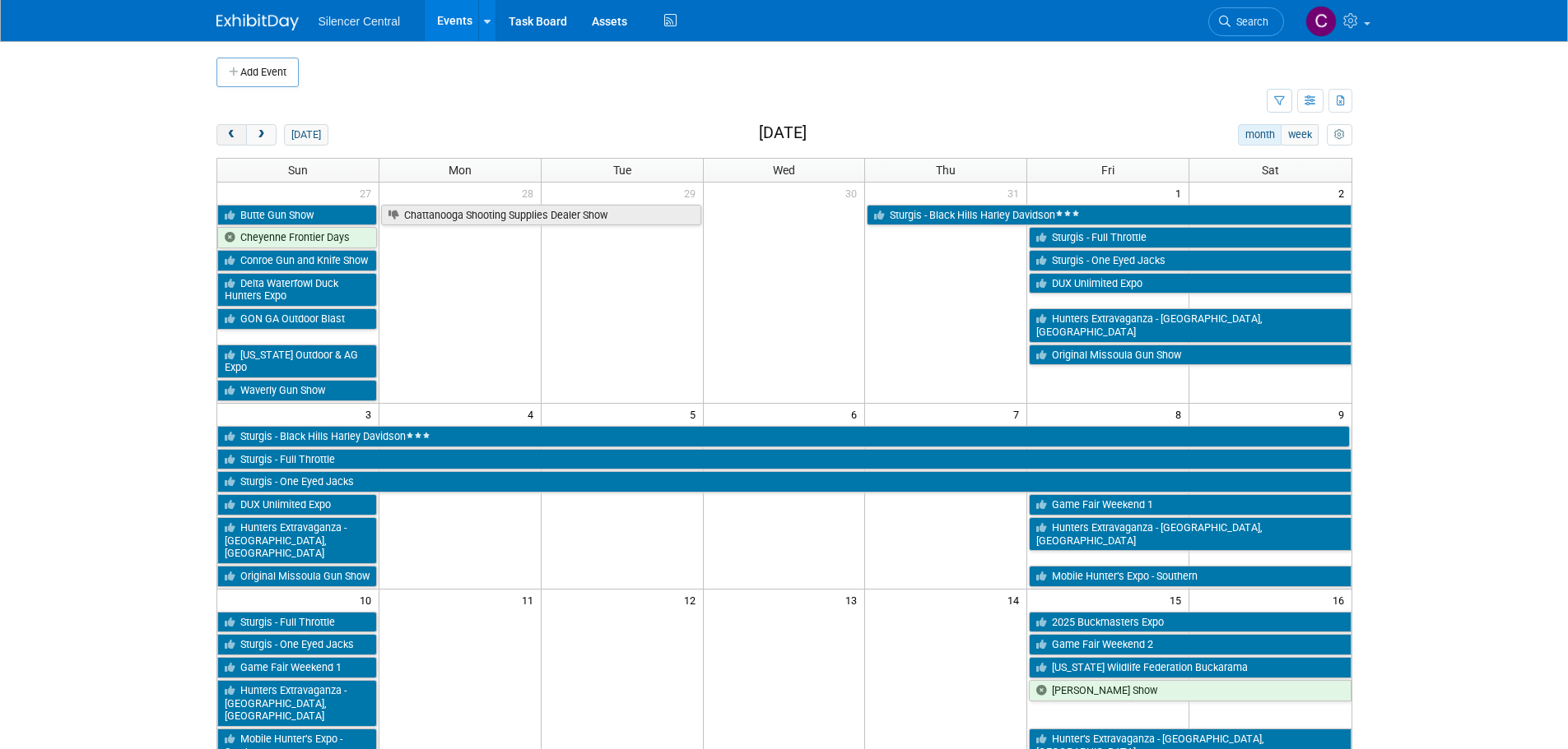
click at [227, 126] on button "prev" at bounding box center [232, 135] width 30 height 21
click at [224, 125] on button "prev" at bounding box center [232, 135] width 30 height 21
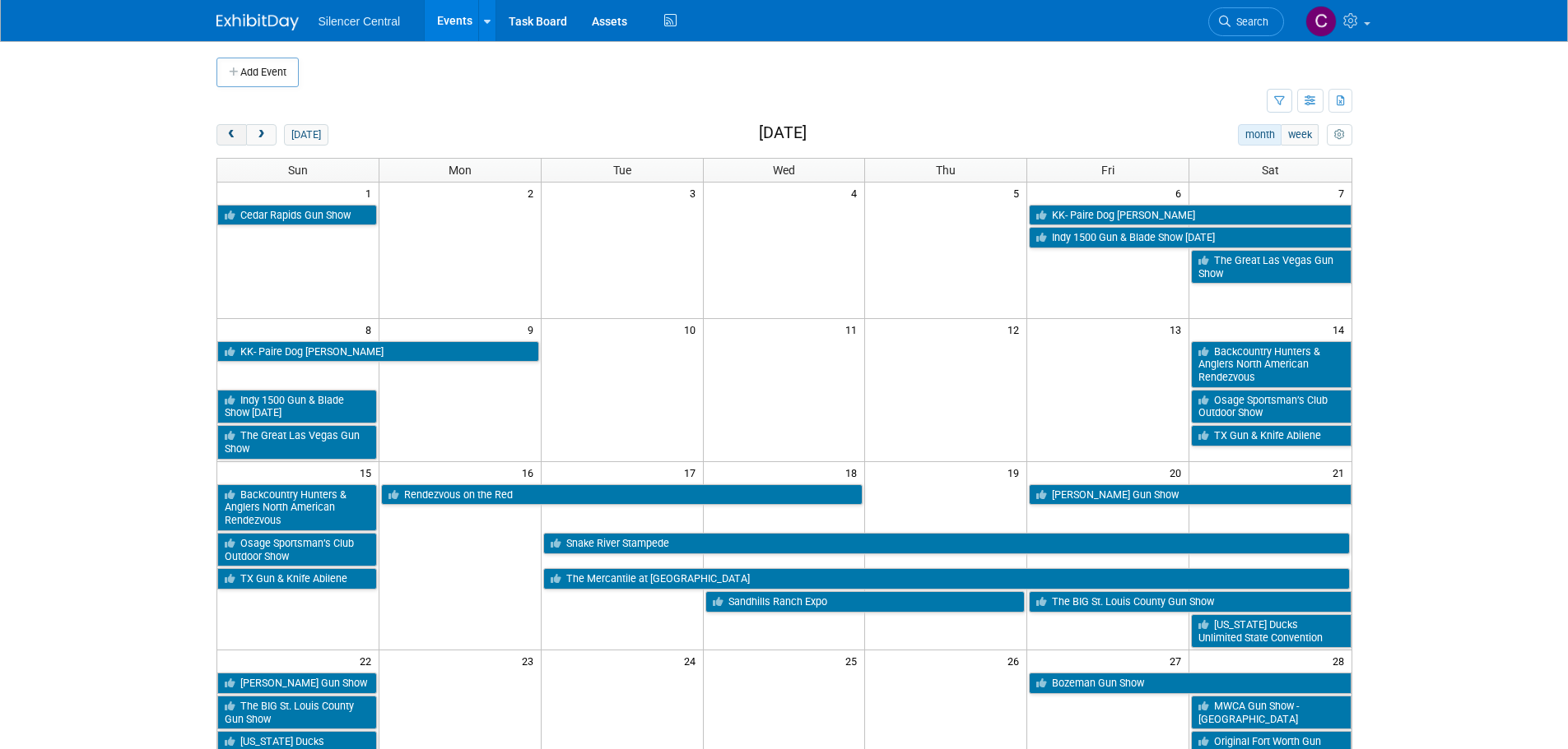
click at [223, 125] on button "prev" at bounding box center [232, 135] width 30 height 21
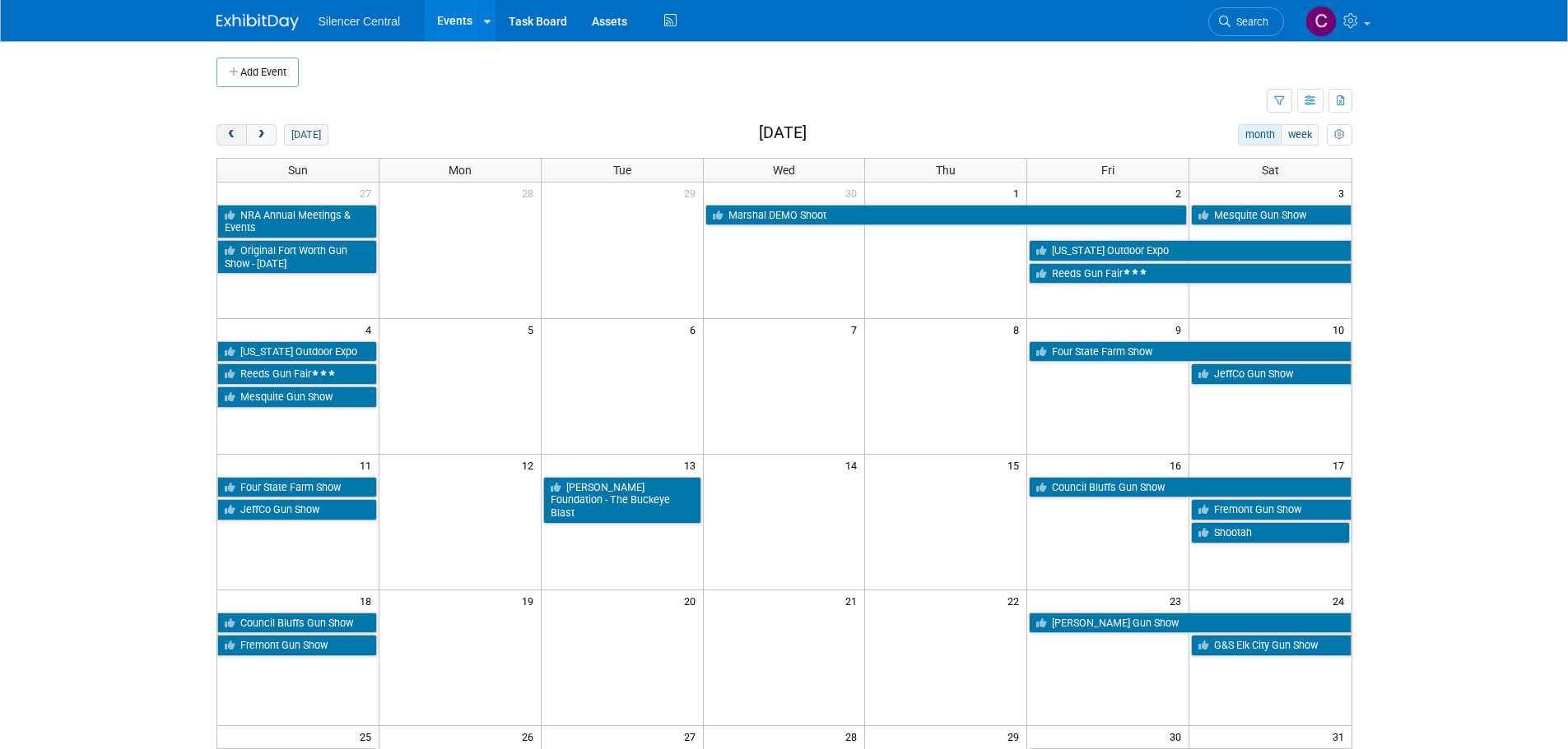
click at [222, 125] on button "prev" at bounding box center [232, 135] width 30 height 21
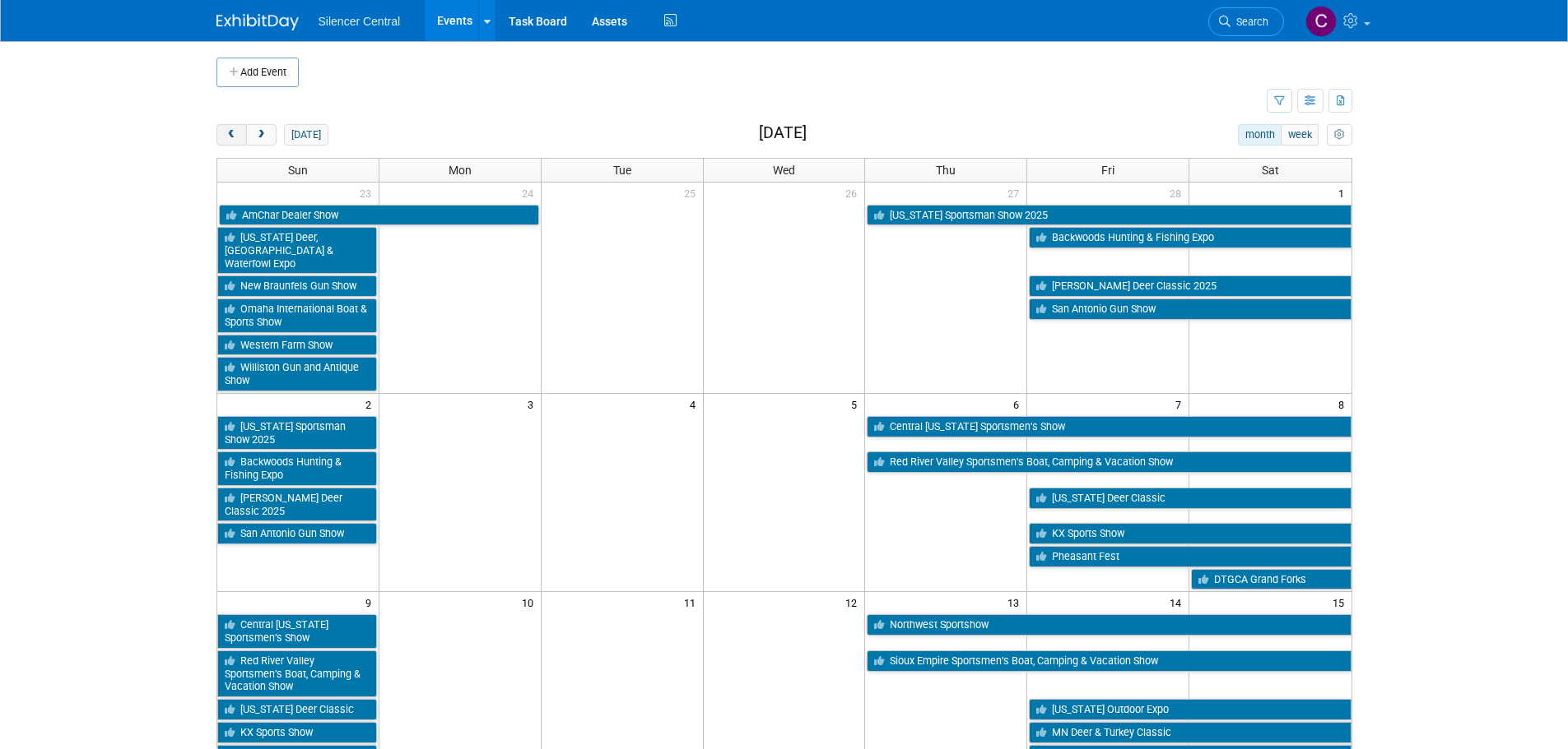
click at [222, 125] on button "prev" at bounding box center [232, 135] width 30 height 21
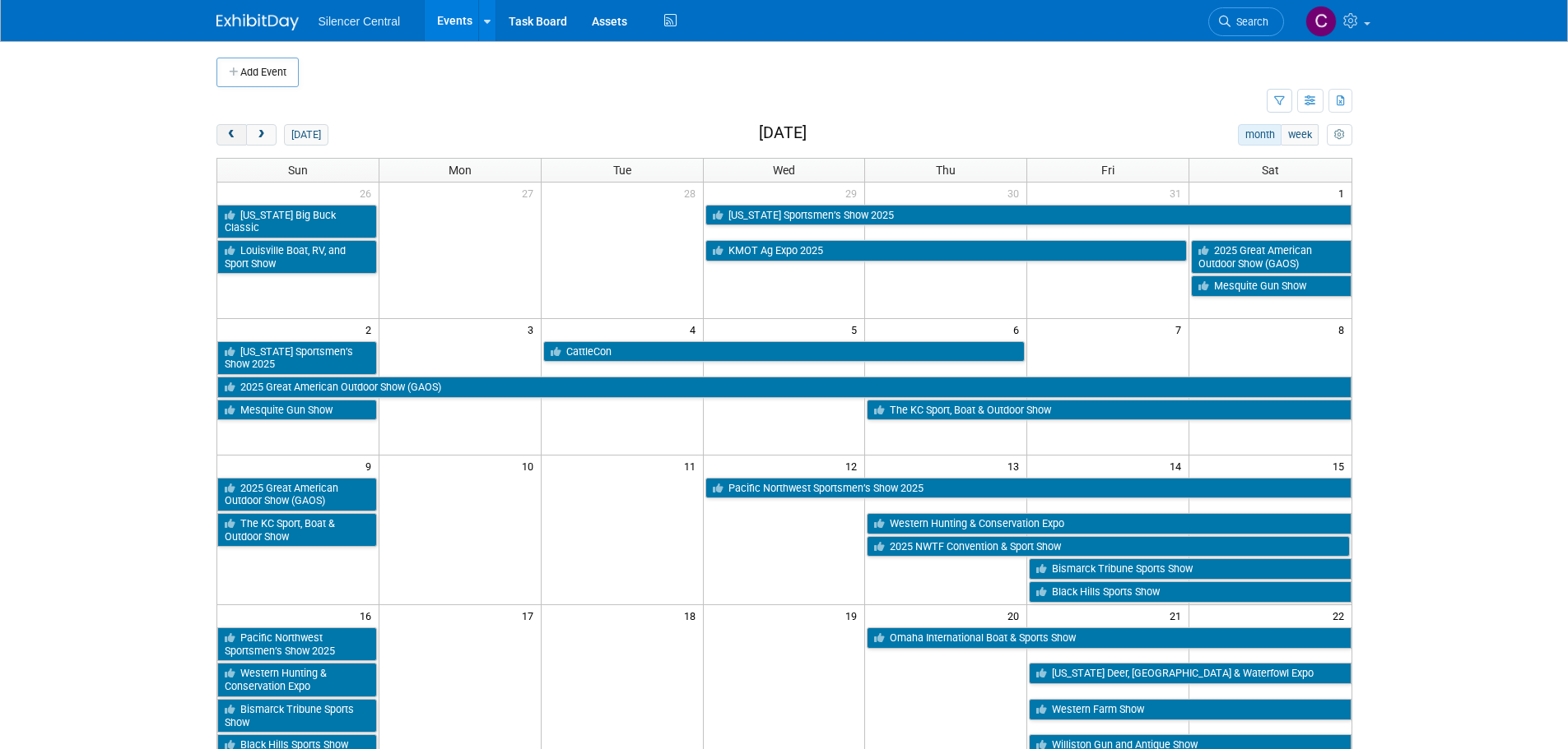
click at [222, 125] on button "prev" at bounding box center [232, 135] width 30 height 21
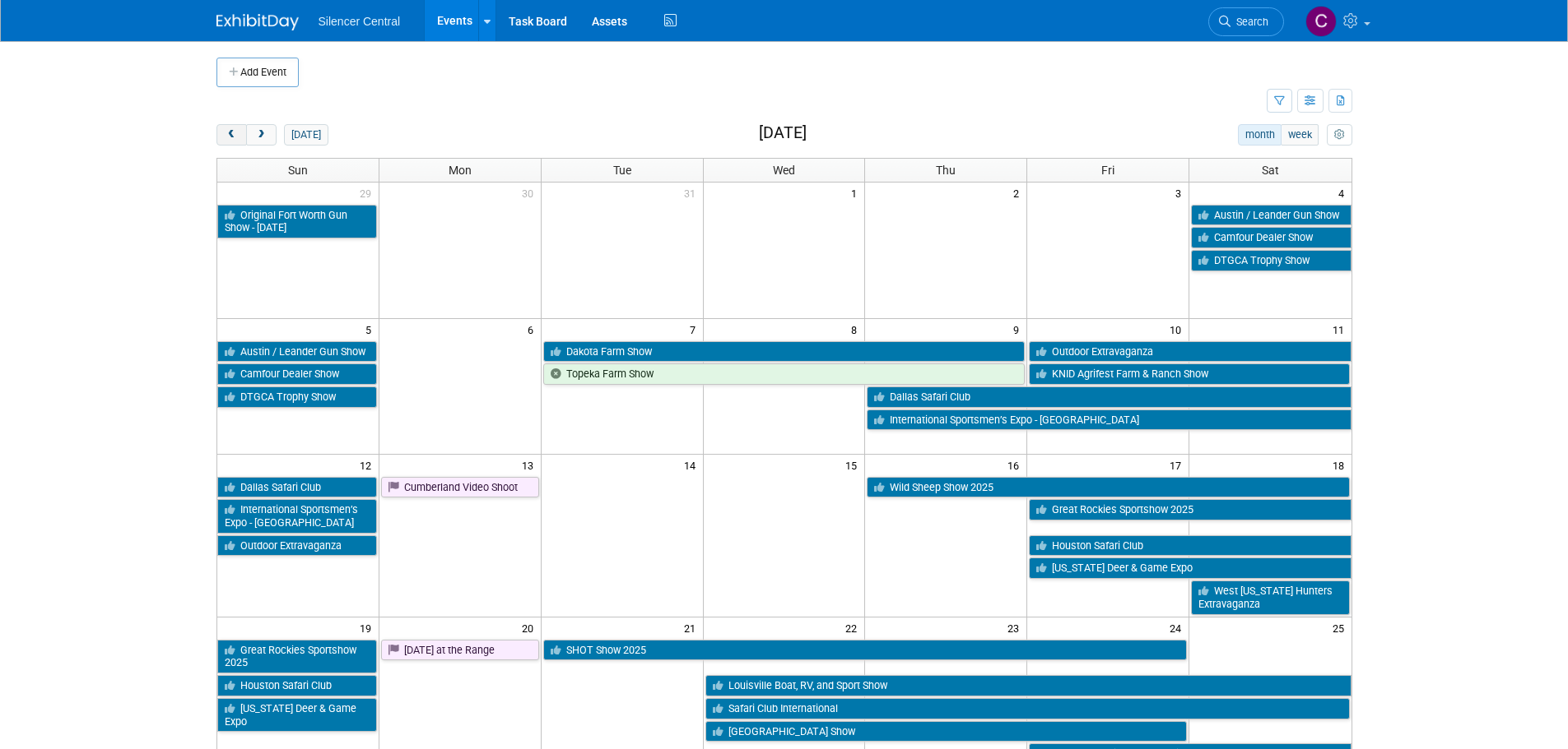
click at [222, 125] on button "prev" at bounding box center [232, 135] width 30 height 21
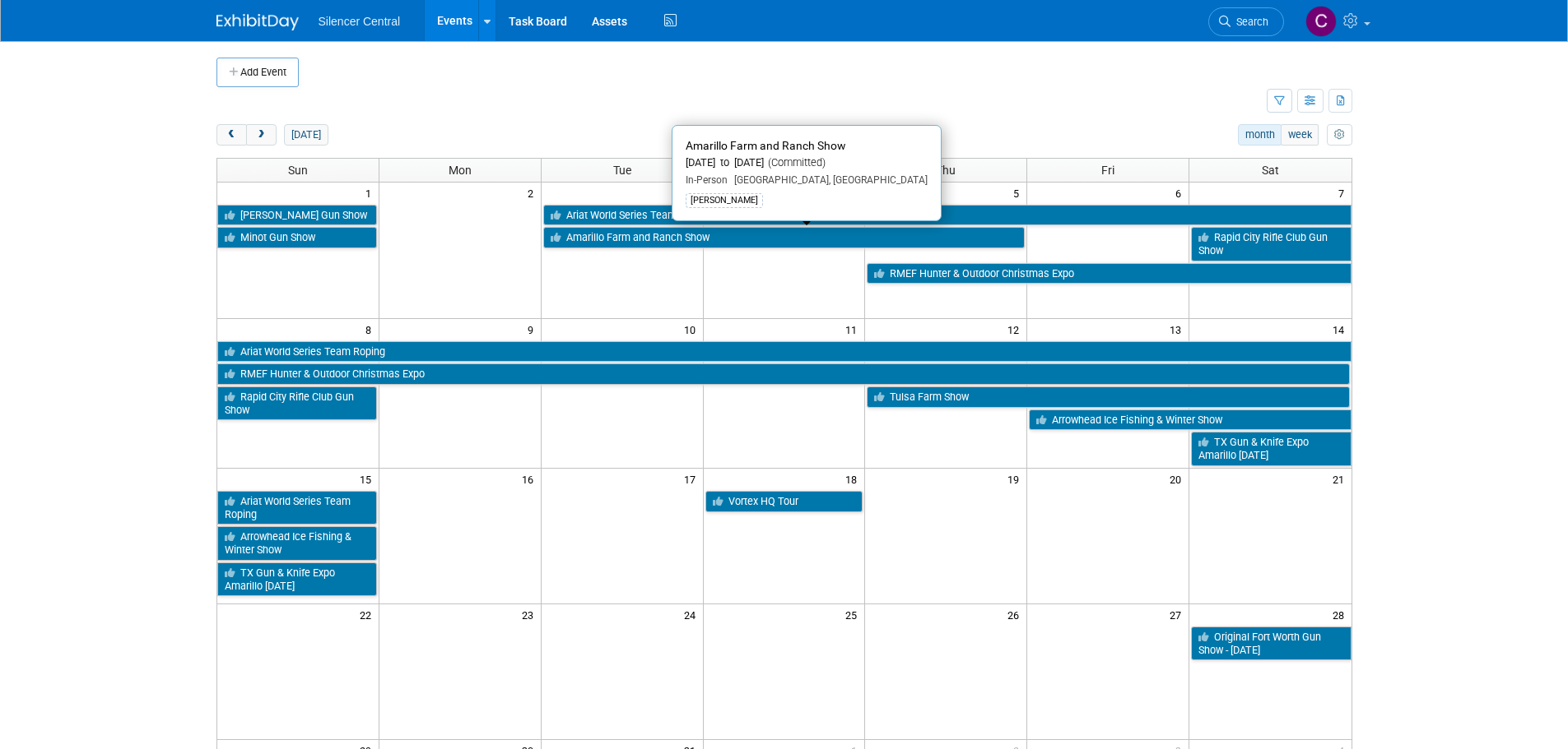
click at [616, 238] on link "Amarillo Farm and Ranch Show" at bounding box center [784, 237] width 483 height 21
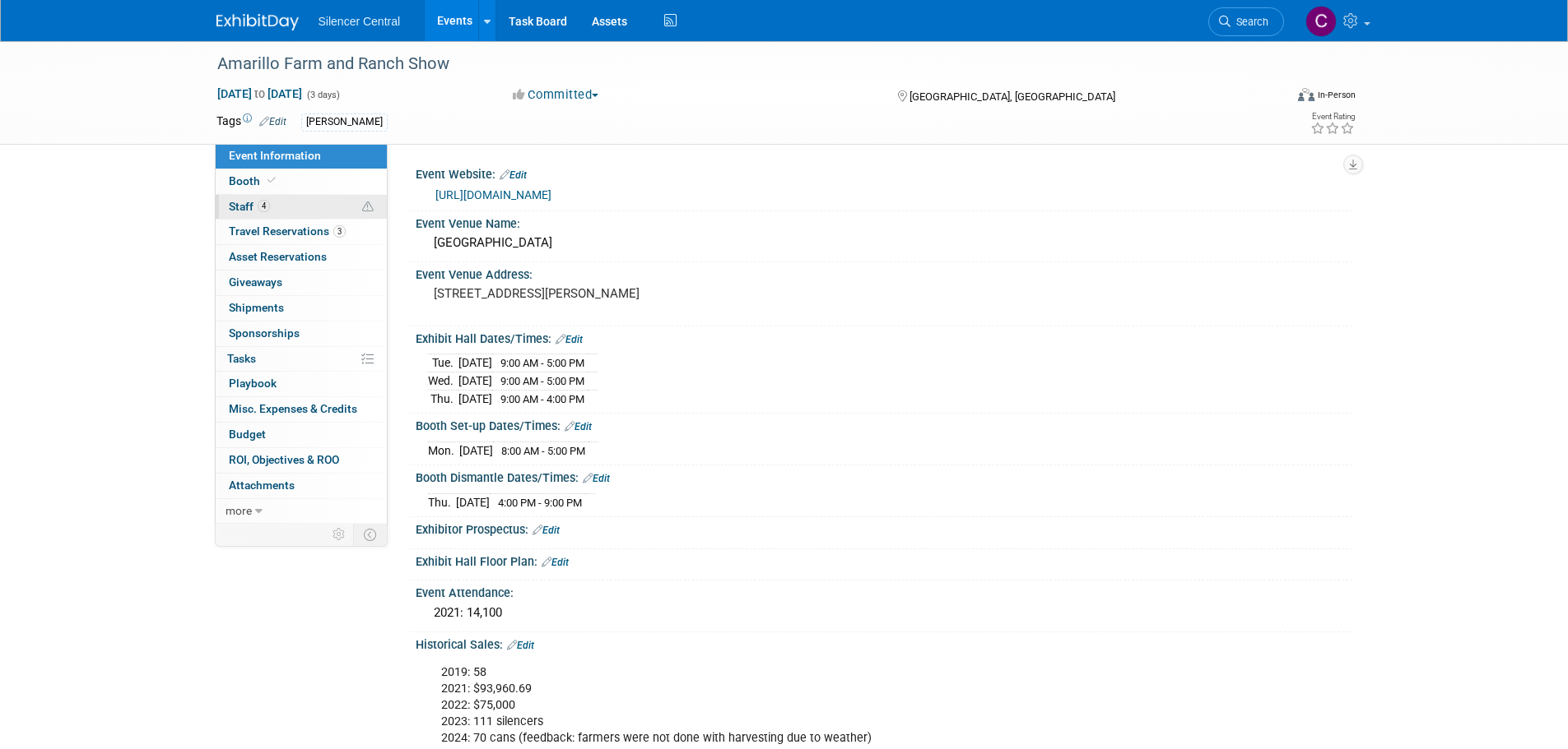
click at [289, 201] on link "4 Staff 4" at bounding box center [301, 207] width 171 height 24
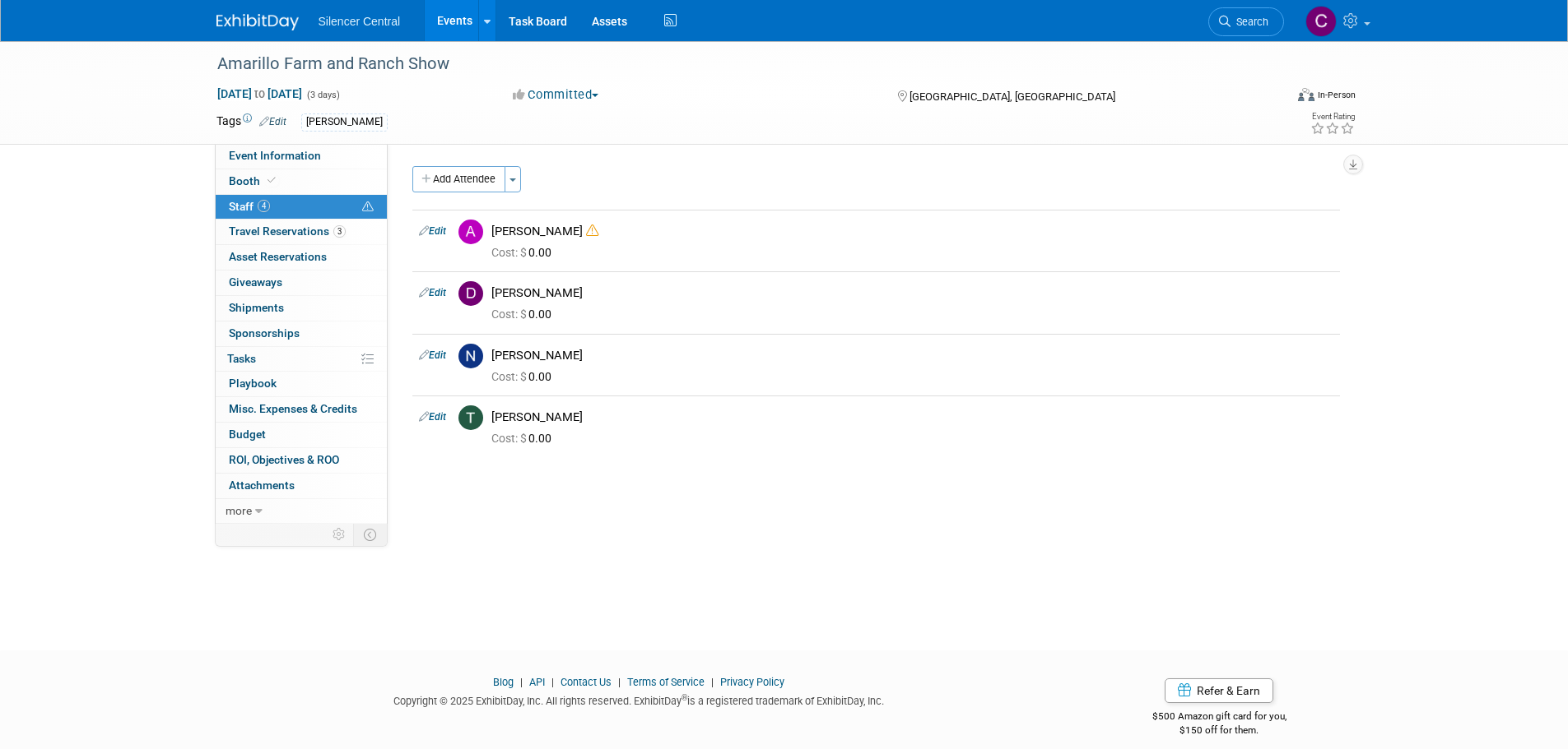
click at [266, 10] on link at bounding box center [267, 14] width 102 height 13
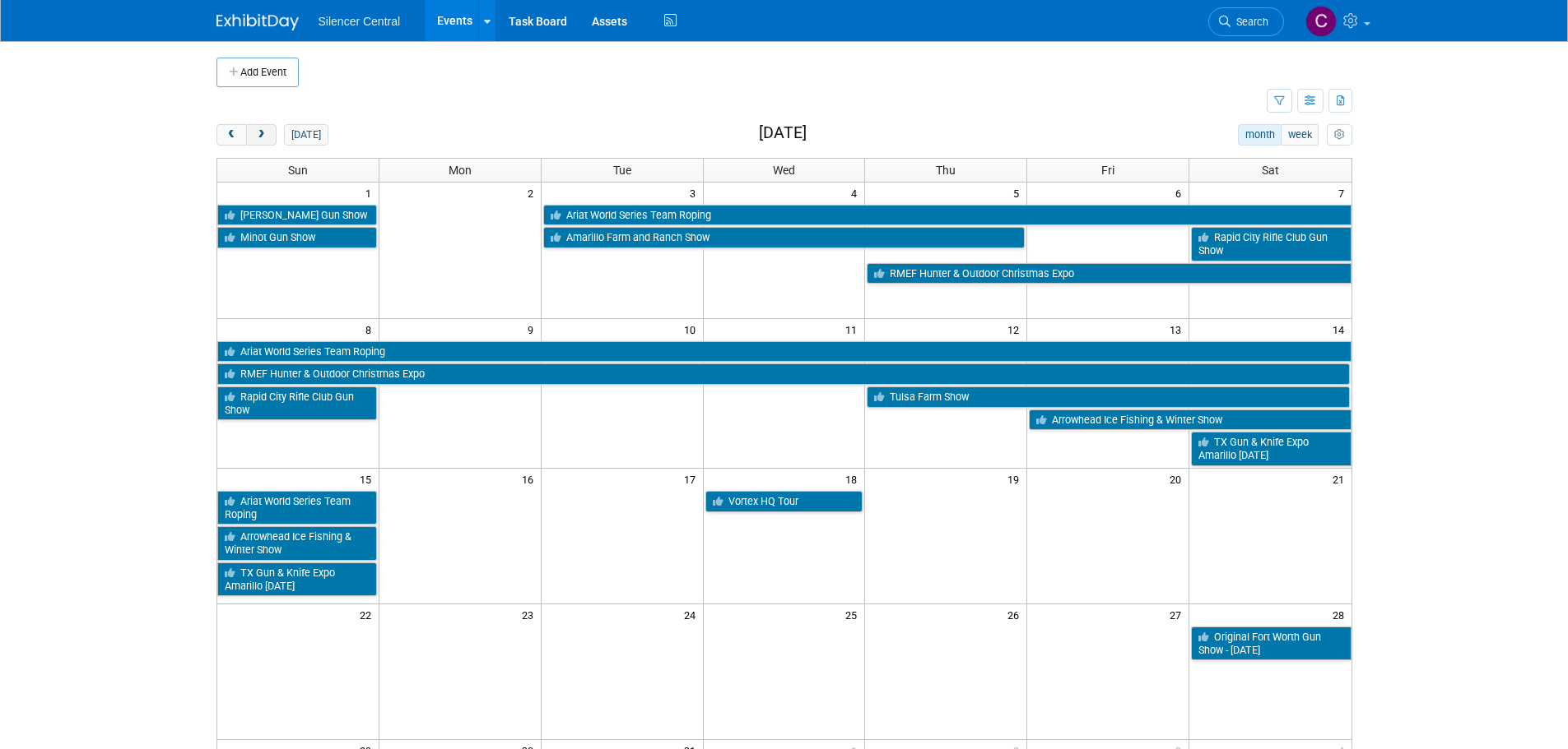
click at [272, 133] on button "next" at bounding box center [261, 135] width 30 height 21
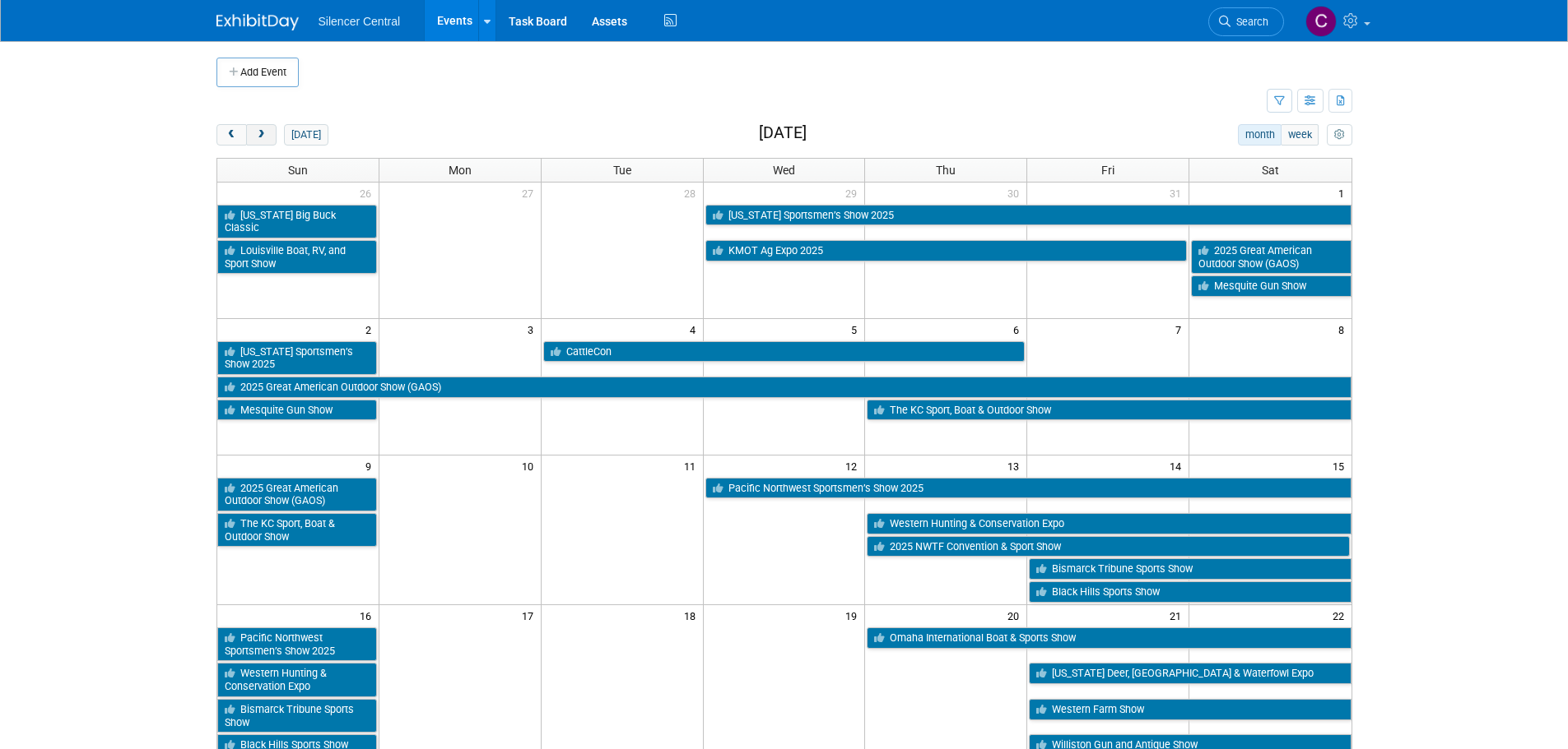
click at [271, 133] on button "next" at bounding box center [261, 135] width 30 height 21
click at [269, 135] on button "next" at bounding box center [261, 135] width 30 height 21
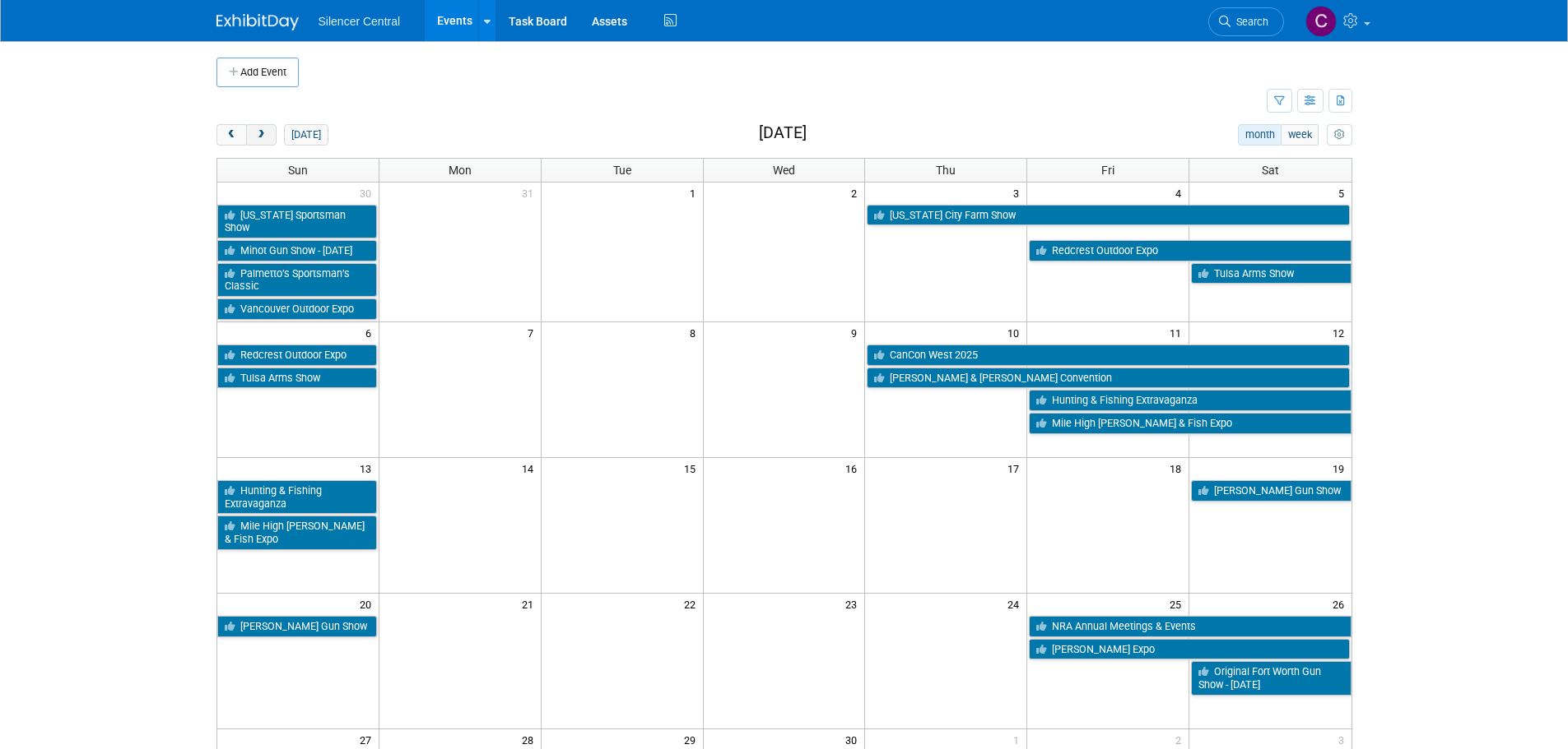
click at [269, 135] on button "next" at bounding box center [261, 135] width 30 height 21
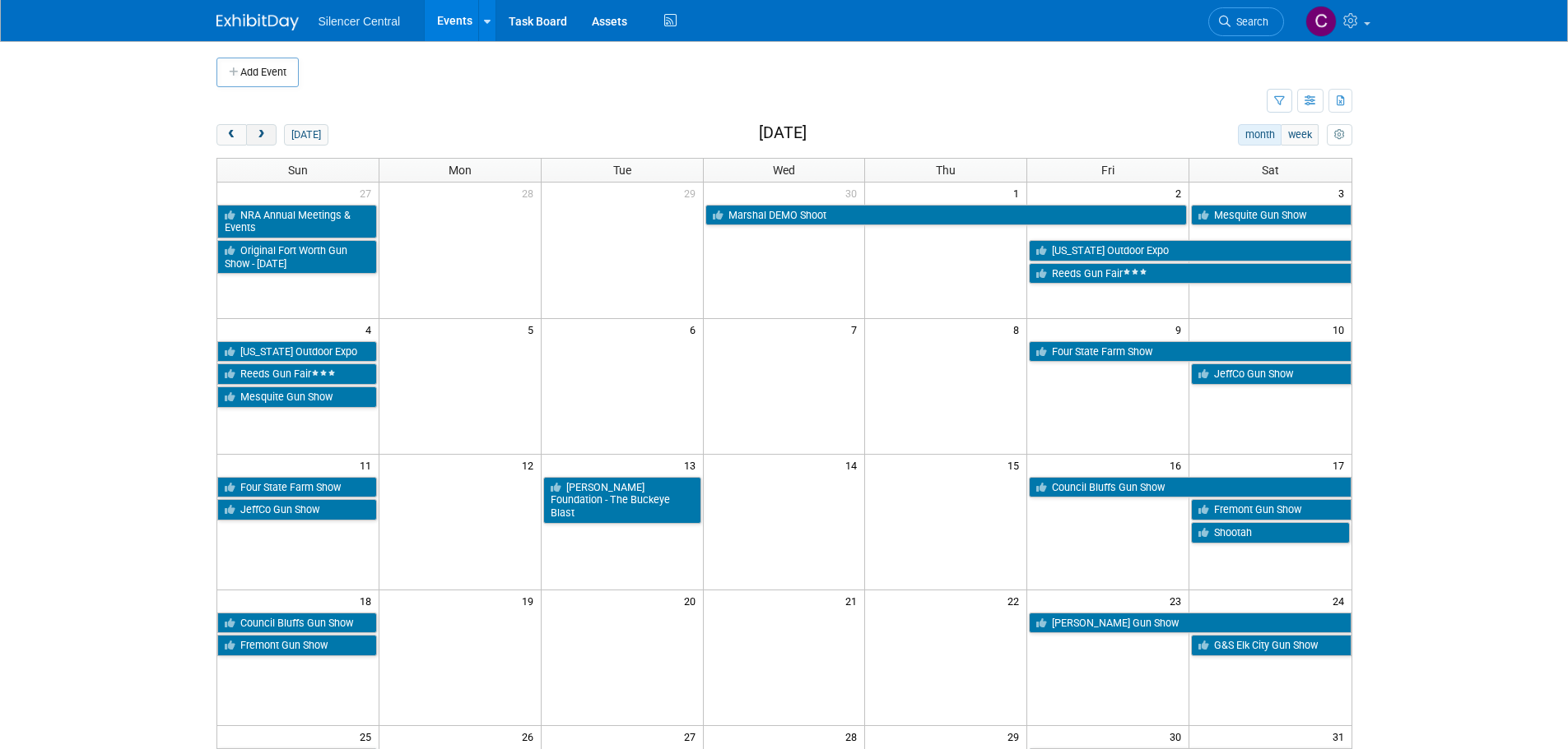
click at [269, 135] on button "next" at bounding box center [261, 135] width 30 height 21
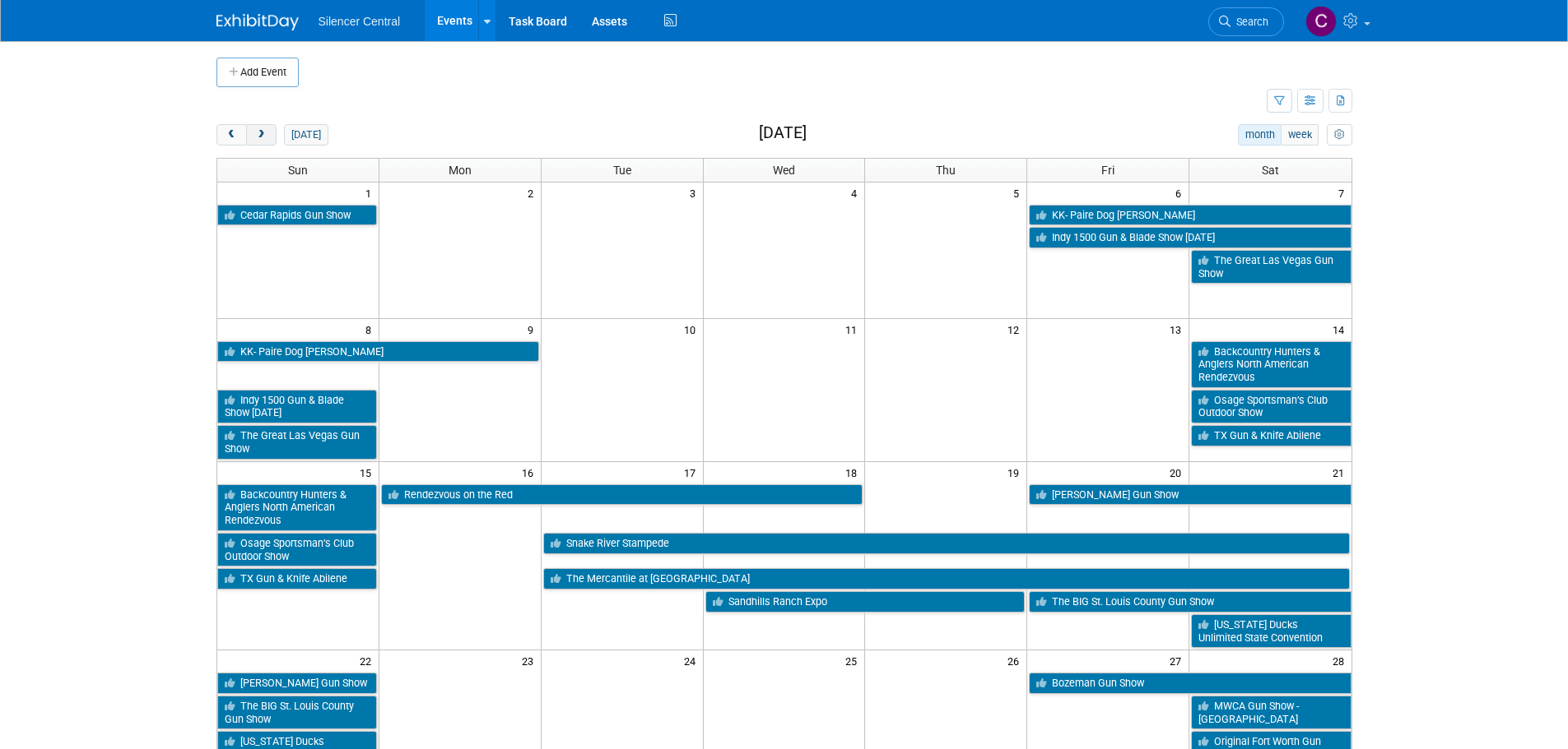
click at [269, 136] on button "next" at bounding box center [261, 135] width 30 height 21
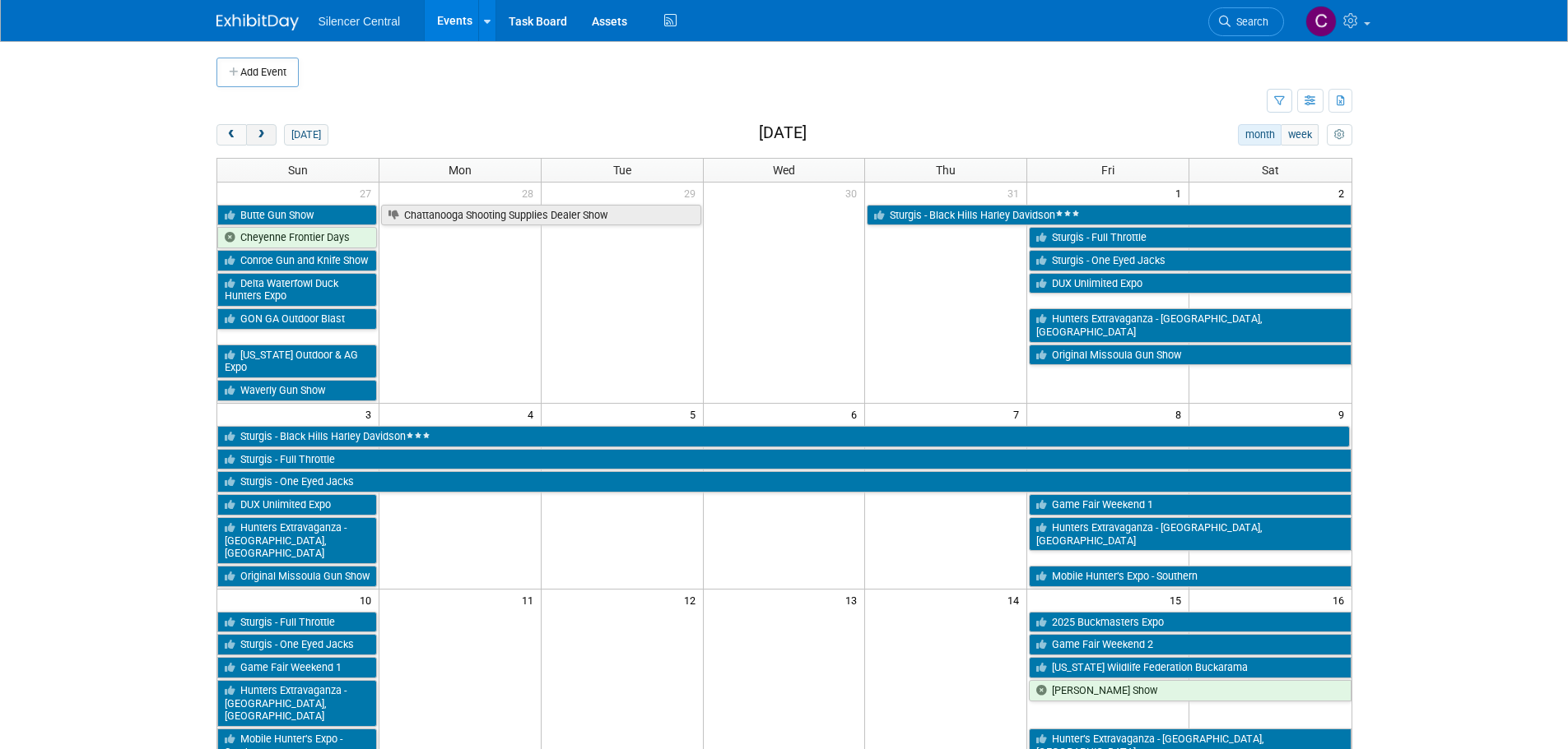
click at [269, 136] on button "next" at bounding box center [261, 135] width 30 height 21
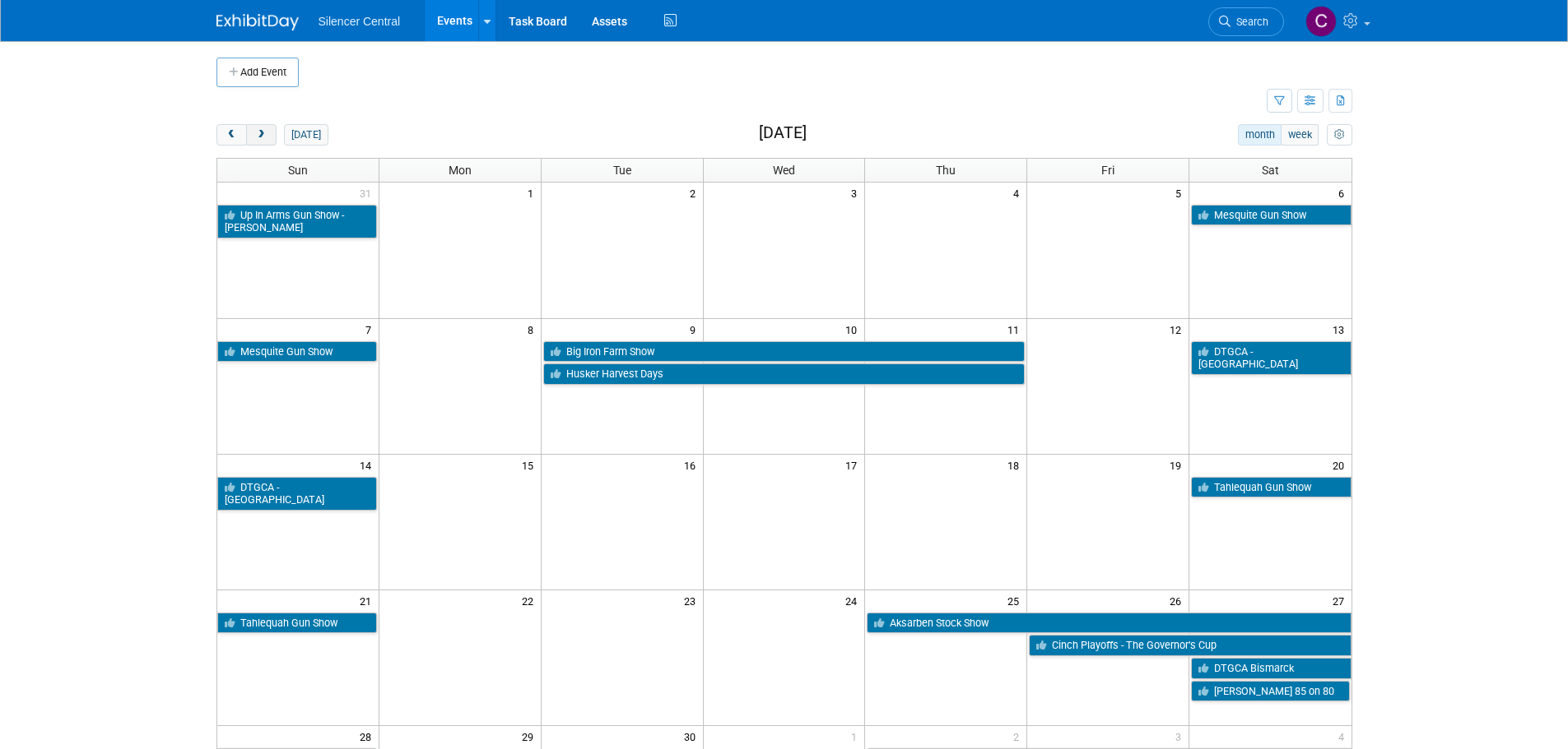
click at [269, 137] on button "next" at bounding box center [261, 135] width 30 height 21
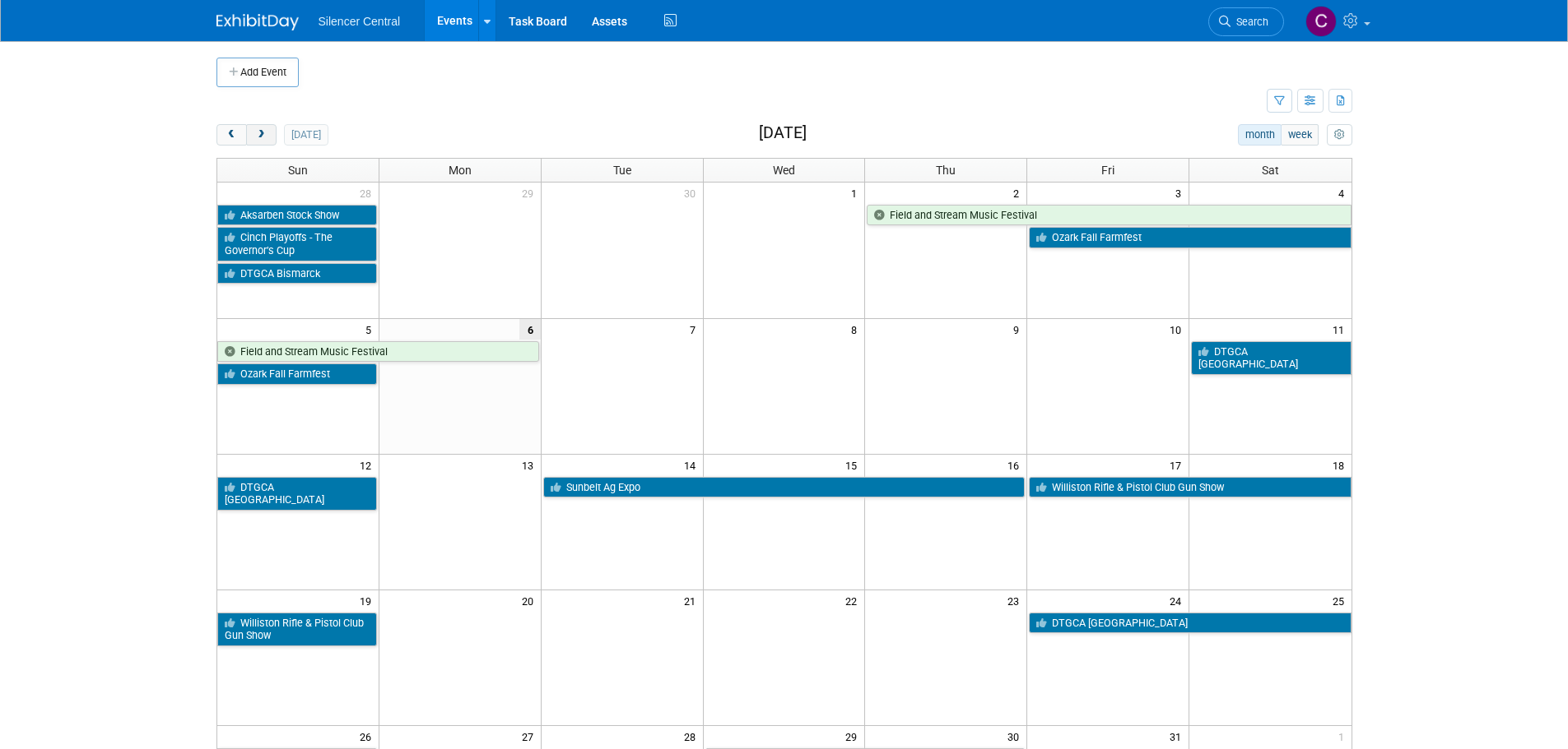
click at [269, 143] on button "next" at bounding box center [261, 135] width 30 height 21
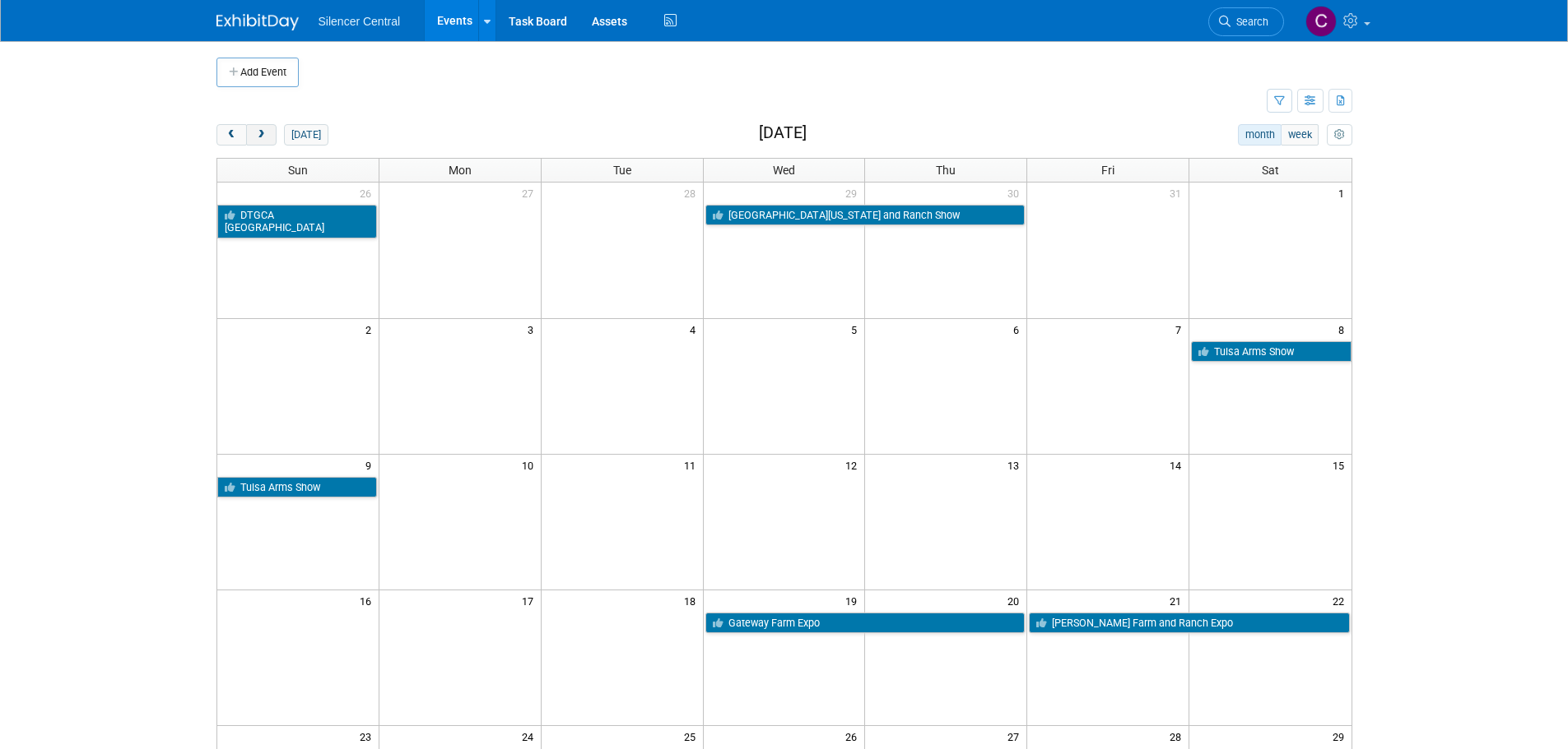
click at [269, 143] on button "next" at bounding box center [261, 135] width 30 height 21
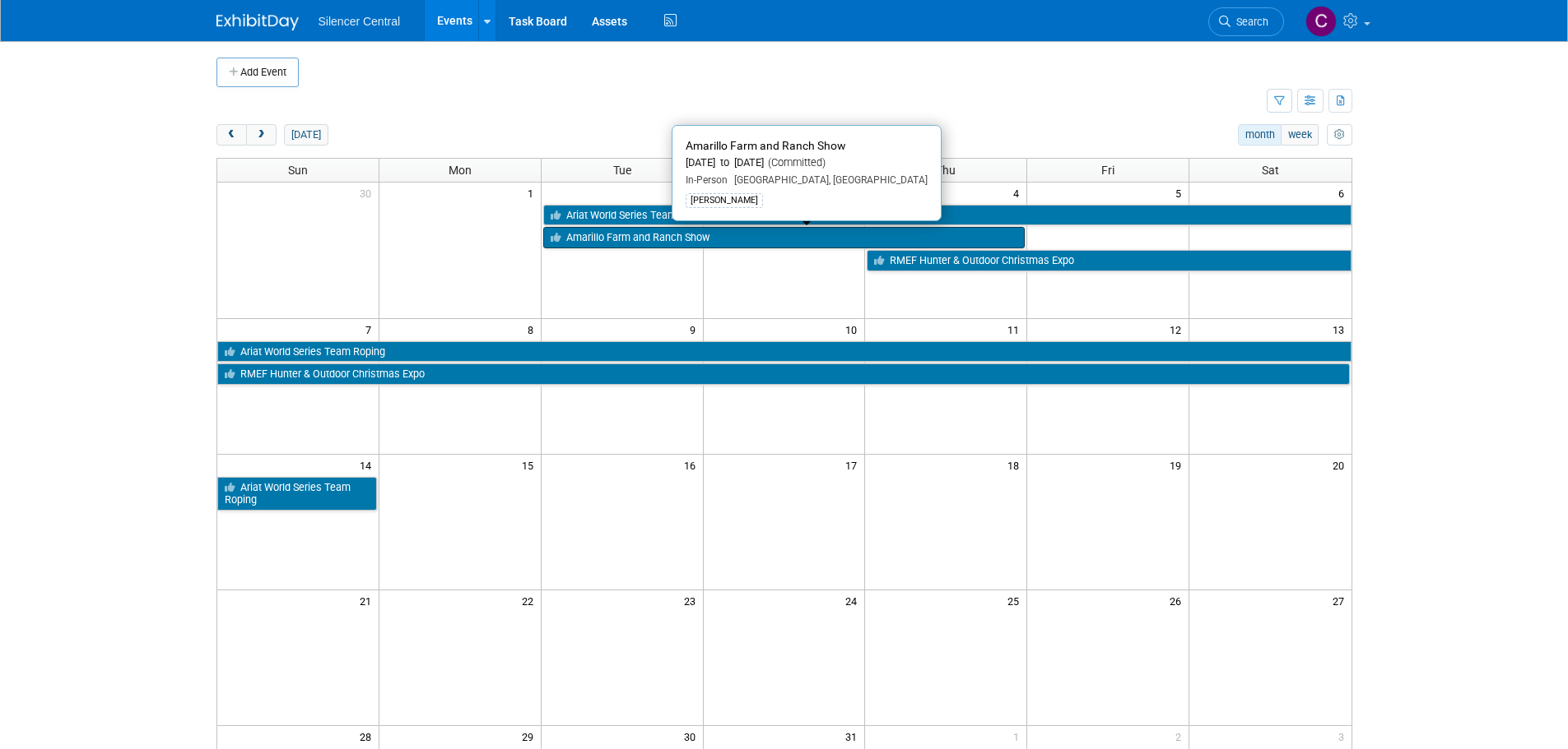
click at [643, 242] on link "Amarillo Farm and Ranch Show" at bounding box center [784, 237] width 483 height 21
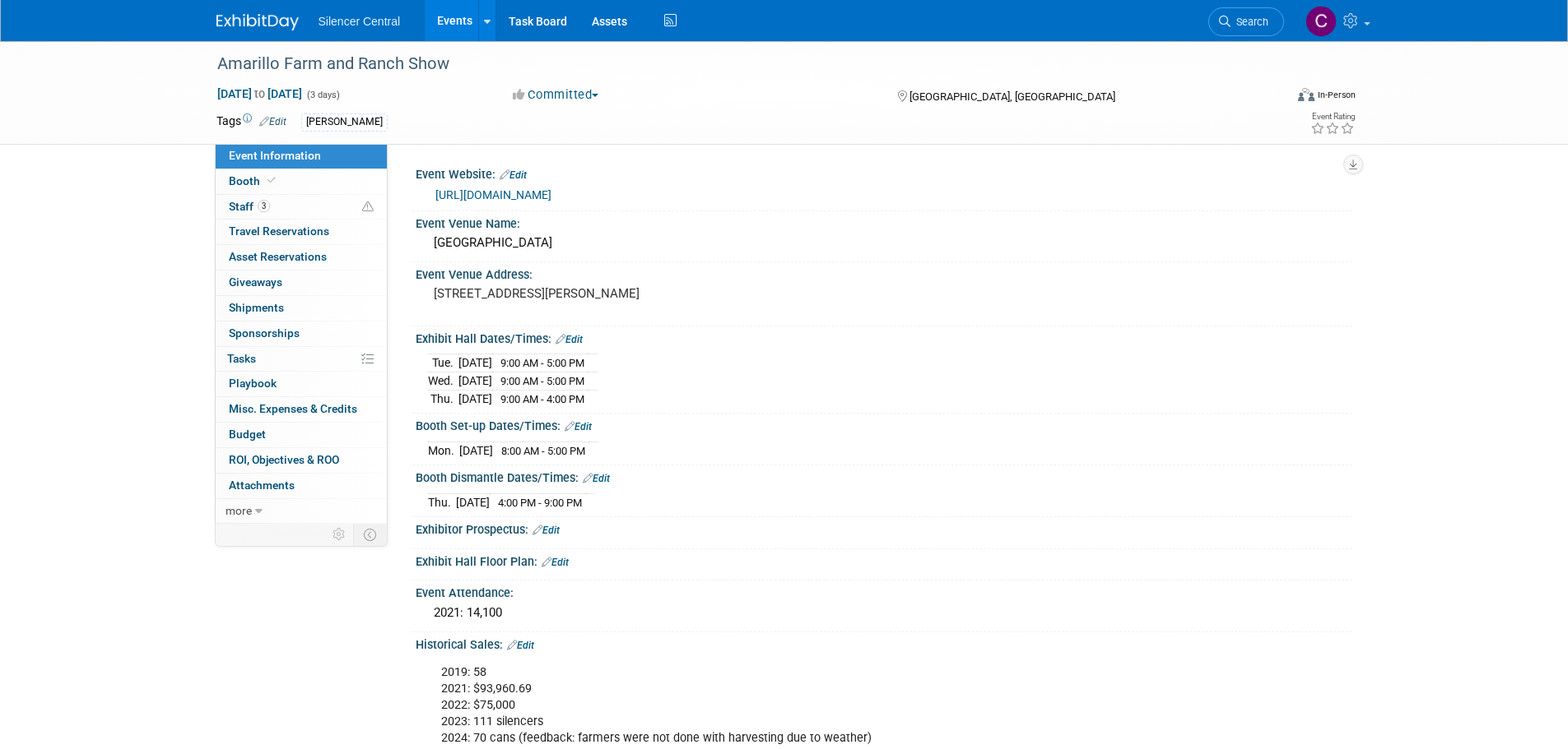
click at [243, 30] on img at bounding box center [258, 23] width 83 height 17
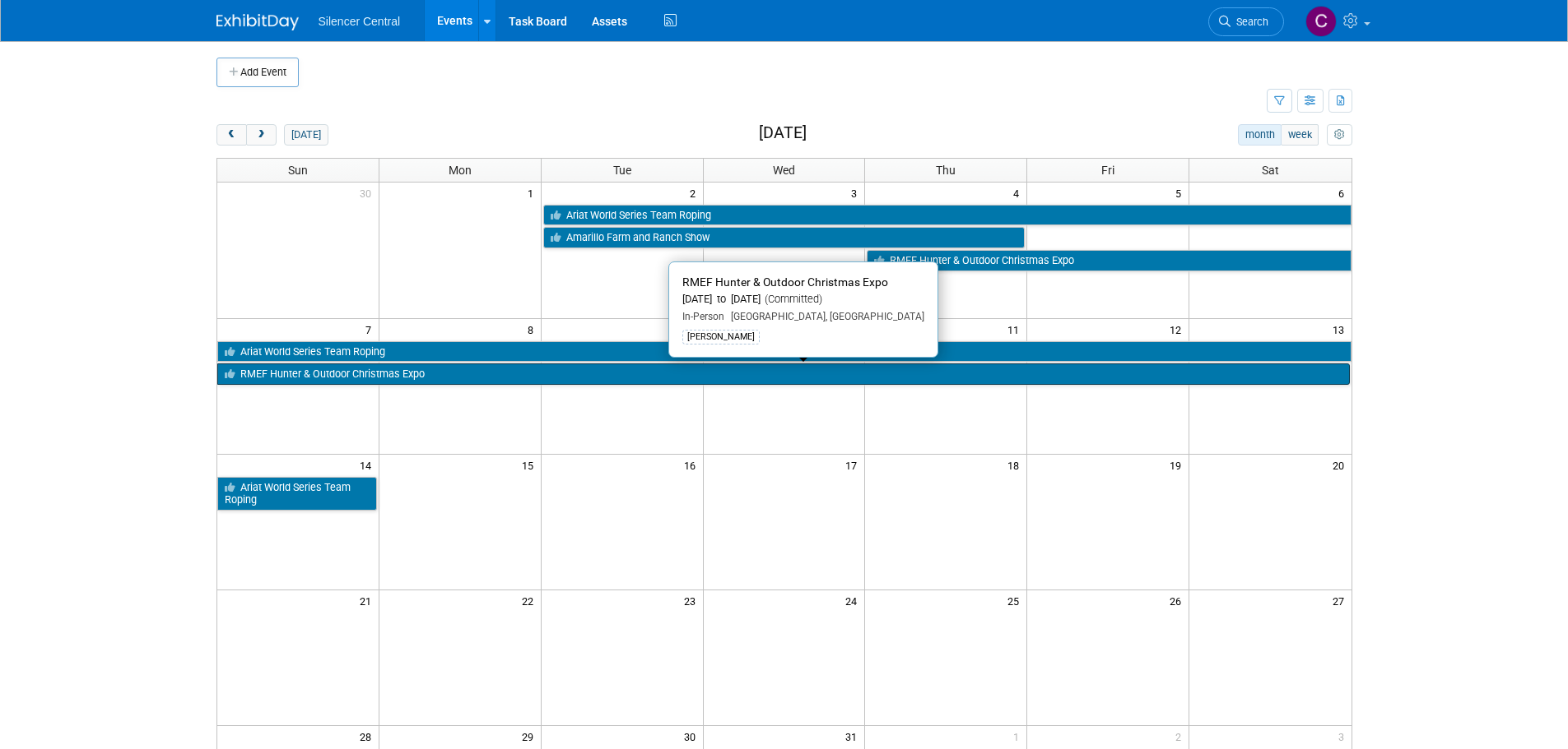
click at [330, 376] on link "RMEF Hunter & Outdoor Christmas Expo" at bounding box center [783, 374] width 1133 height 21
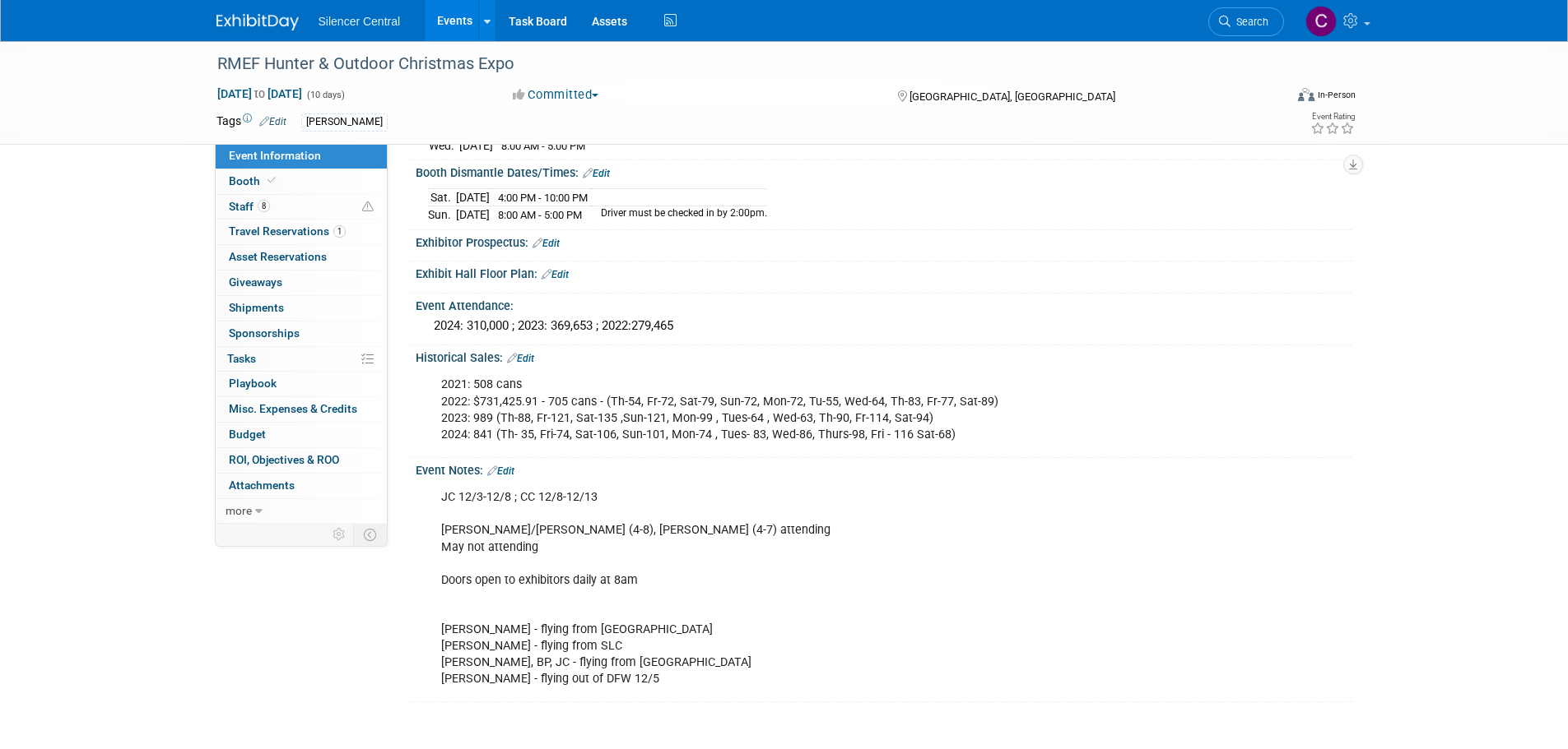
scroll to position [493, 0]
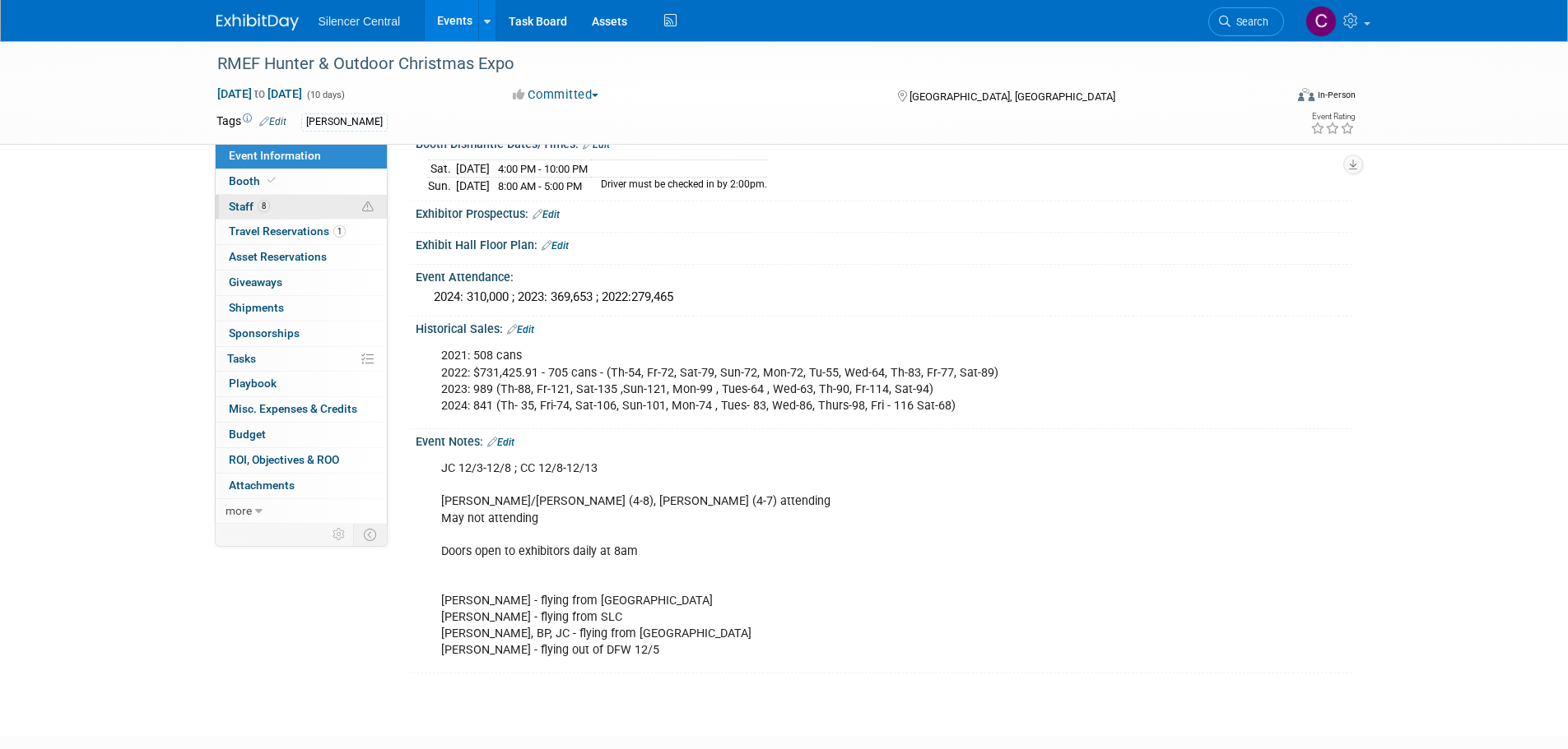
click at [291, 199] on link "8 Staff 8" at bounding box center [301, 207] width 171 height 24
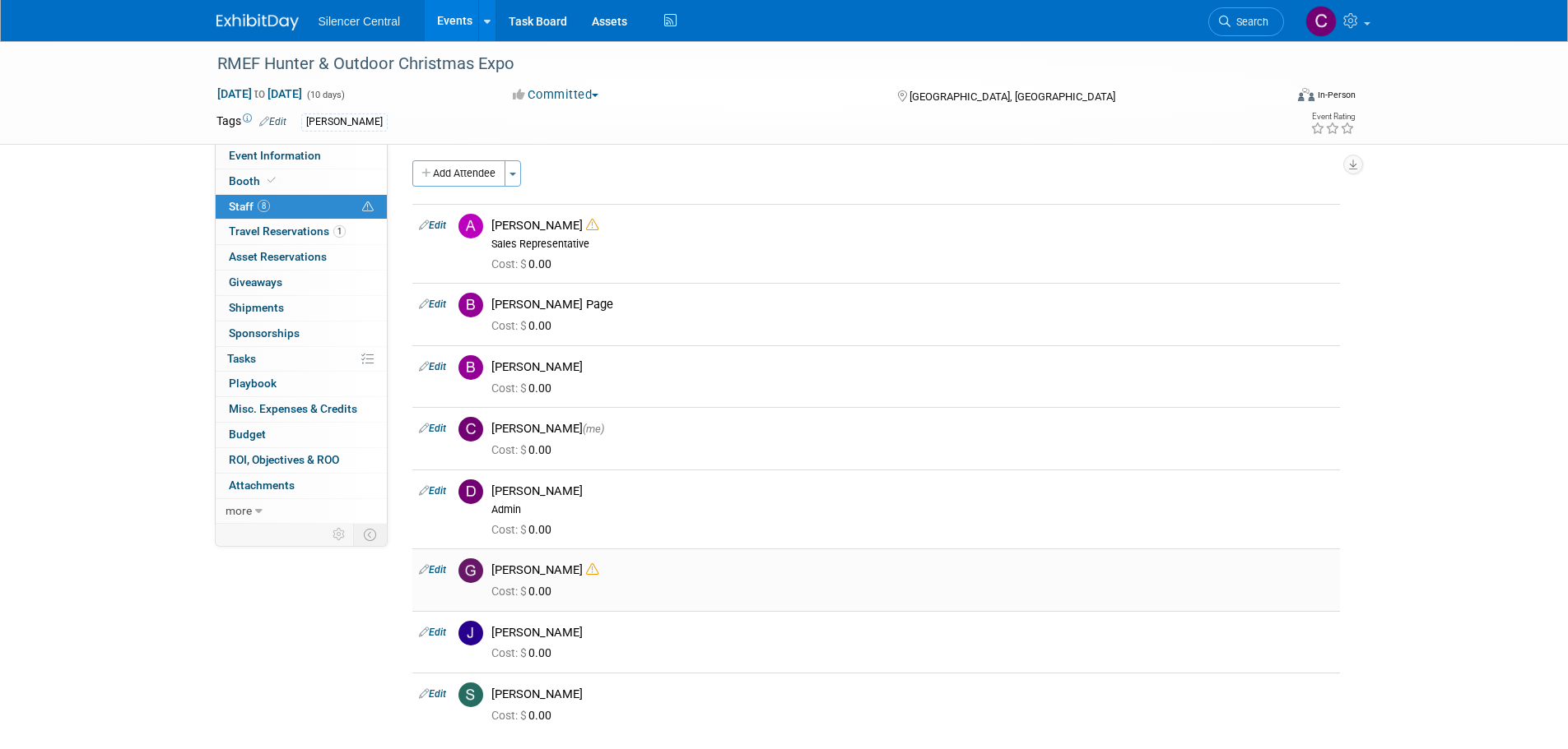
scroll to position [0, 0]
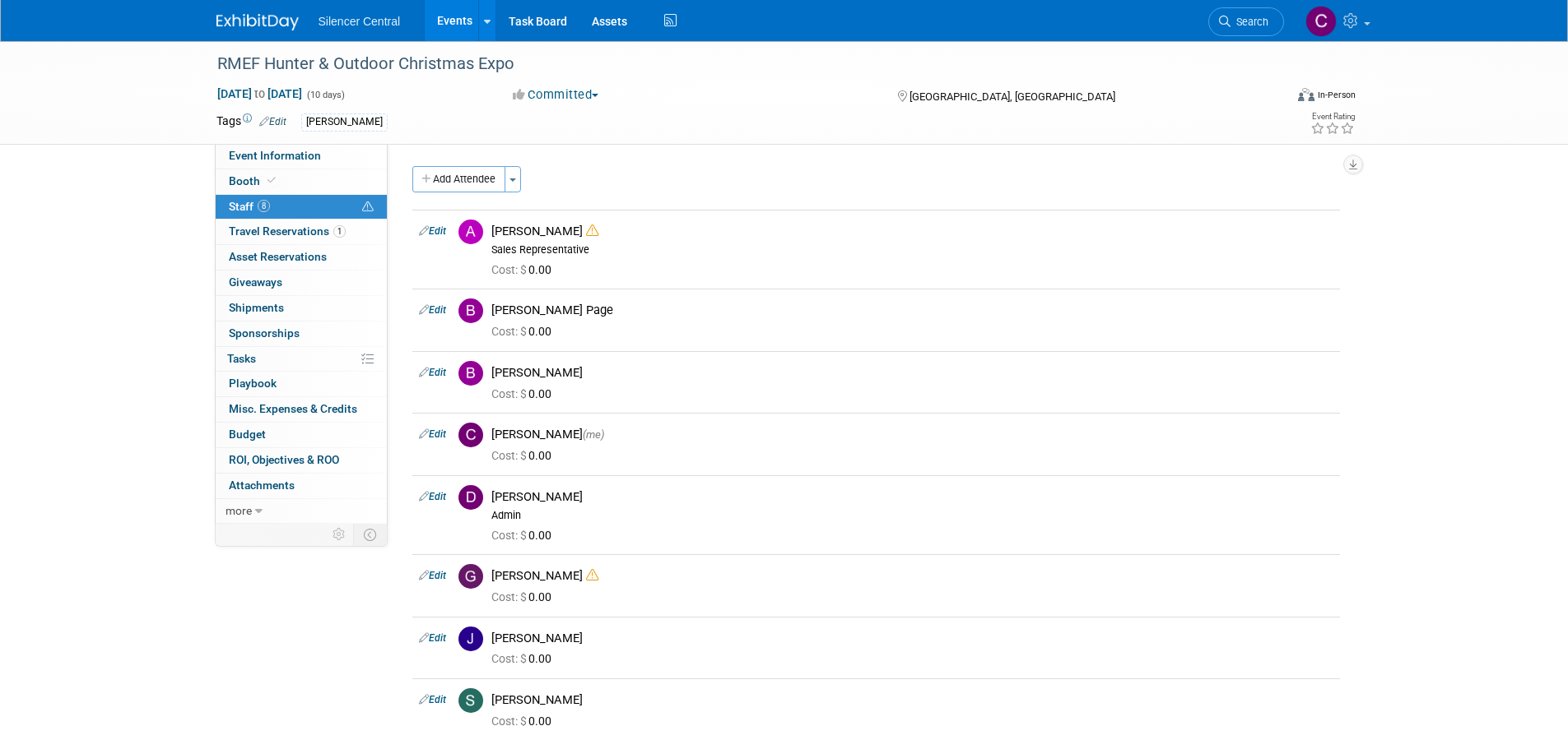
click at [258, 23] on img at bounding box center [258, 23] width 83 height 17
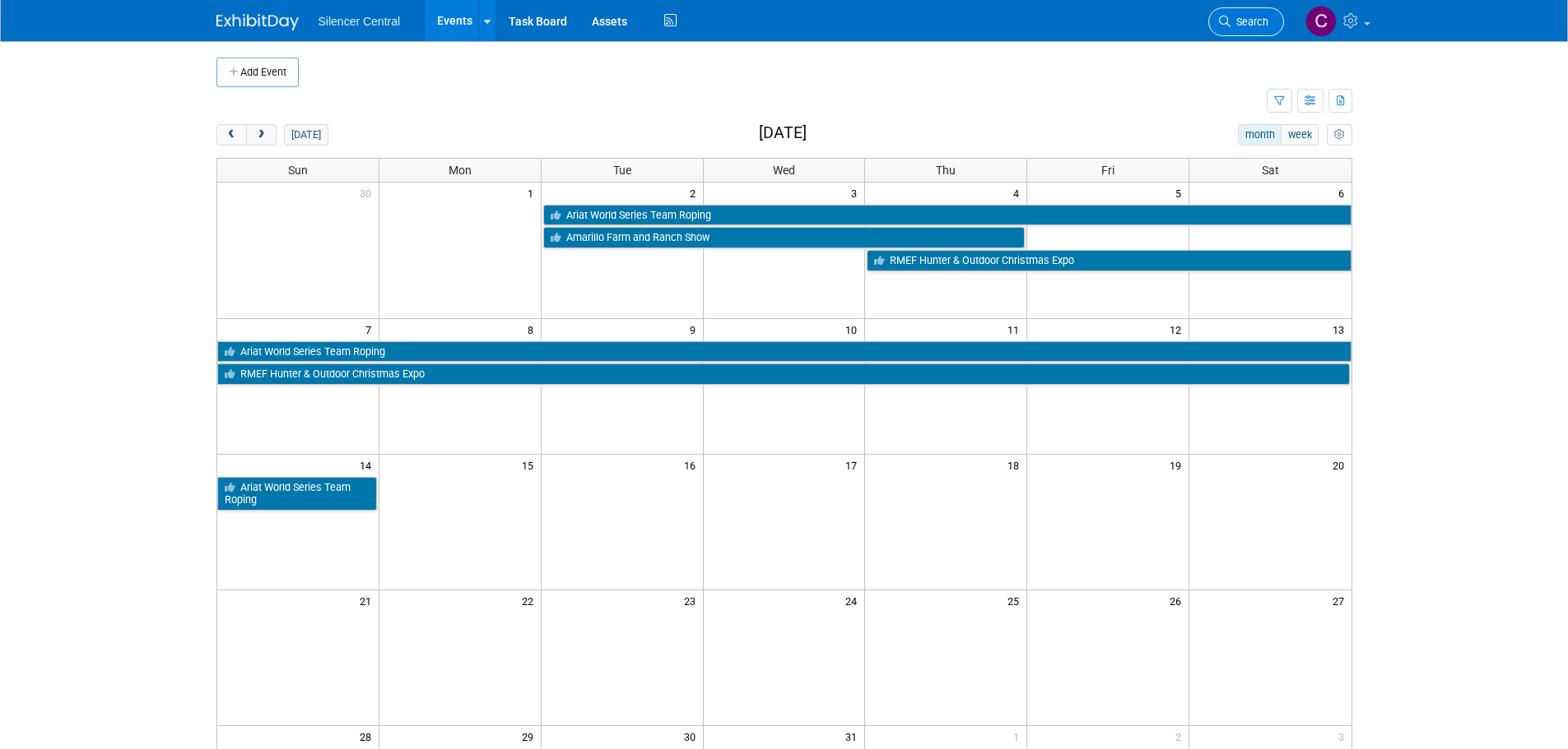
click at [1229, 27] on link "Search" at bounding box center [1246, 22] width 76 height 29
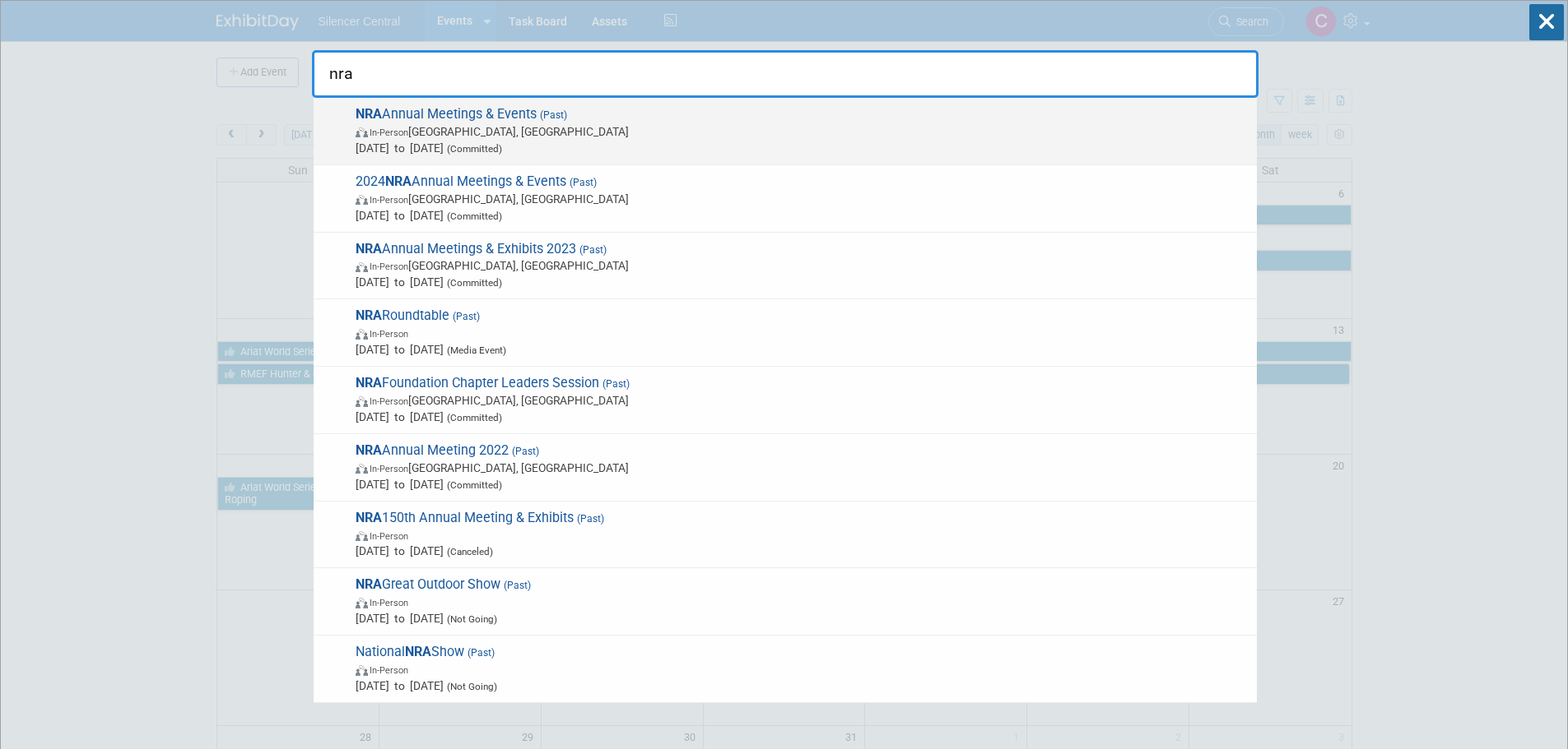
type input "nra"
click at [647, 150] on span "[DATE] to [DATE] (Committed)" at bounding box center [802, 148] width 893 height 17
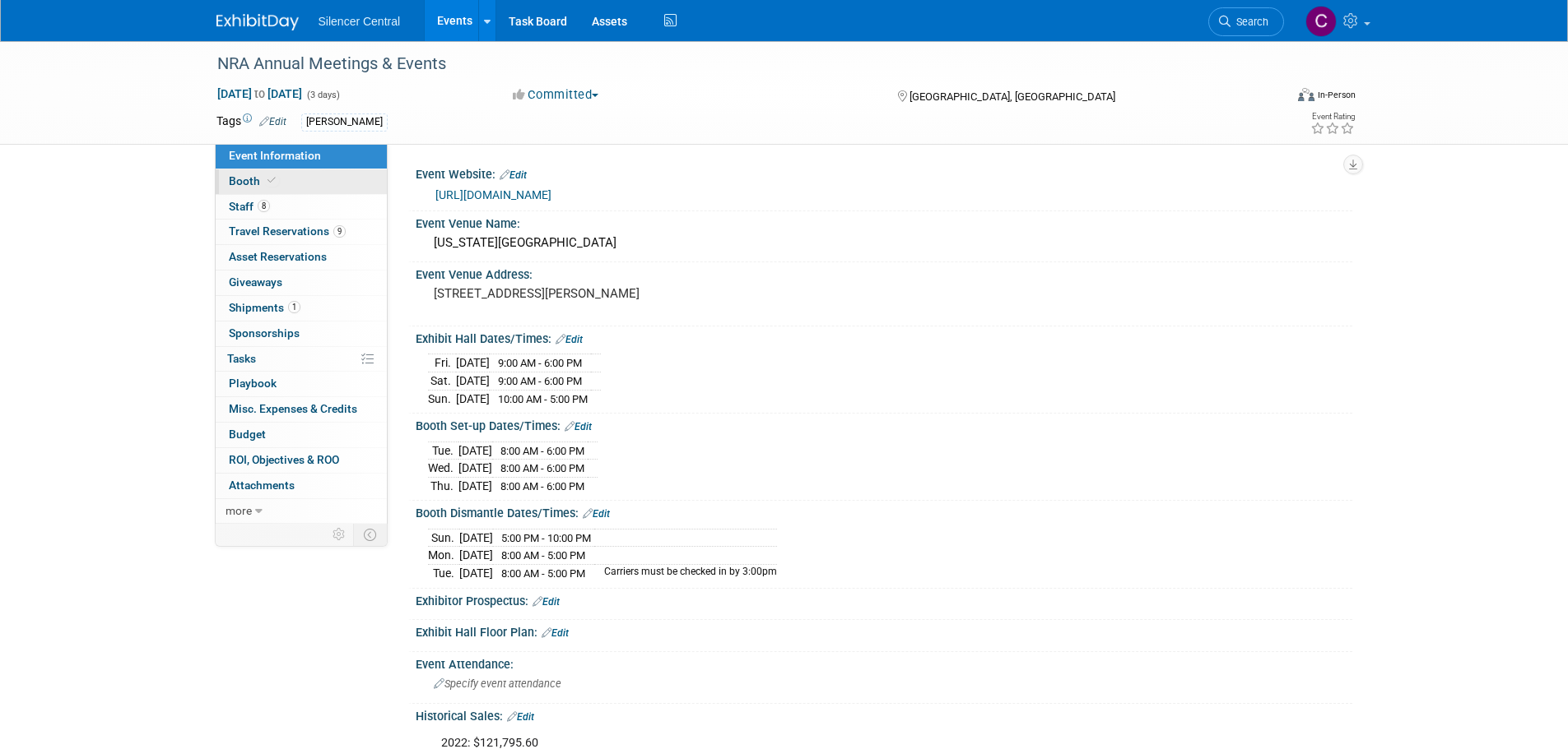
click at [285, 190] on link "Booth" at bounding box center [301, 181] width 171 height 24
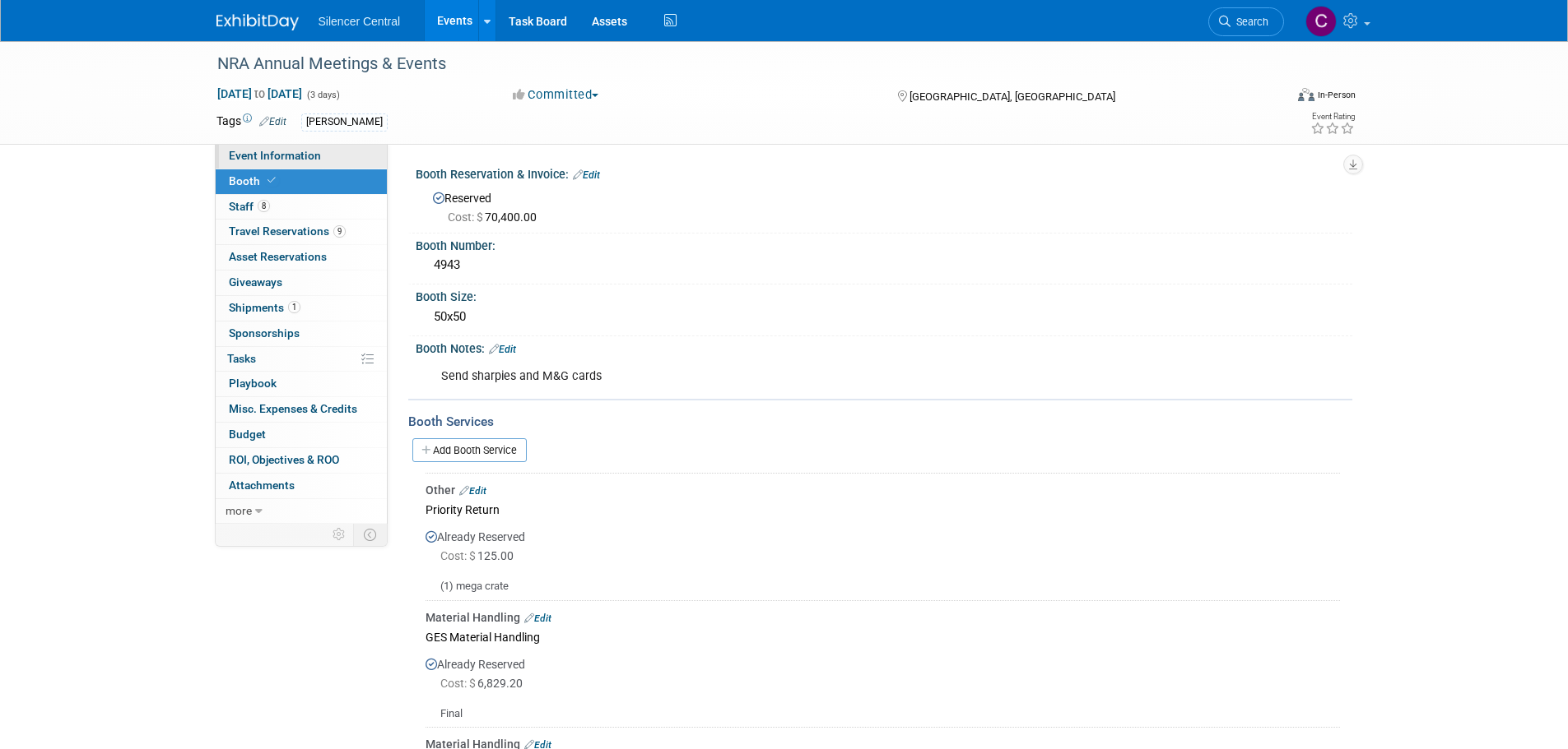
click at [300, 154] on span "Event Information" at bounding box center [275, 156] width 92 height 13
